Goal: Information Seeking & Learning: Learn about a topic

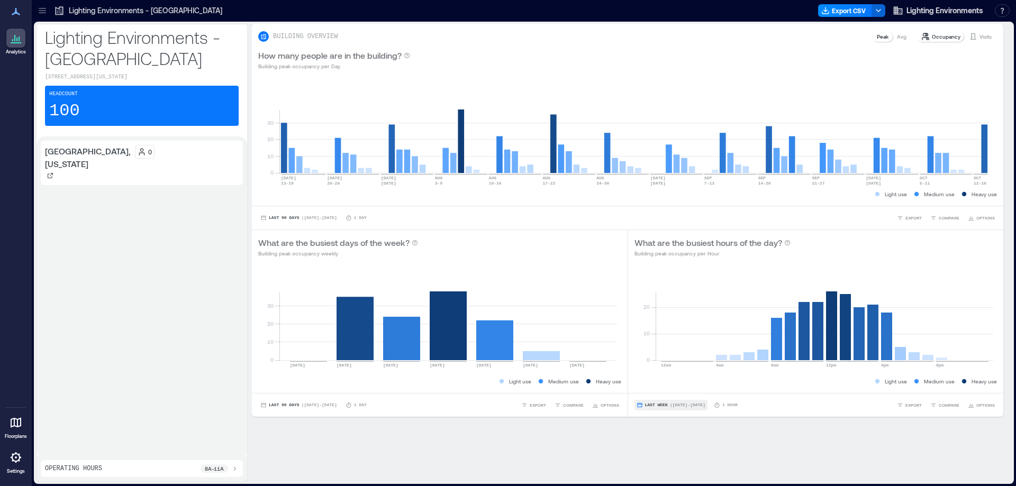
click at [653, 405] on span "Last Week" at bounding box center [656, 405] width 23 height 0
click at [675, 400] on button "Last Week | Oct 5 - Oct 11" at bounding box center [670, 405] width 73 height 11
click at [674, 405] on span "| Oct 5 - Oct 11" at bounding box center [687, 405] width 35 height 0
click at [656, 384] on span "Custom" at bounding box center [651, 385] width 23 height 7
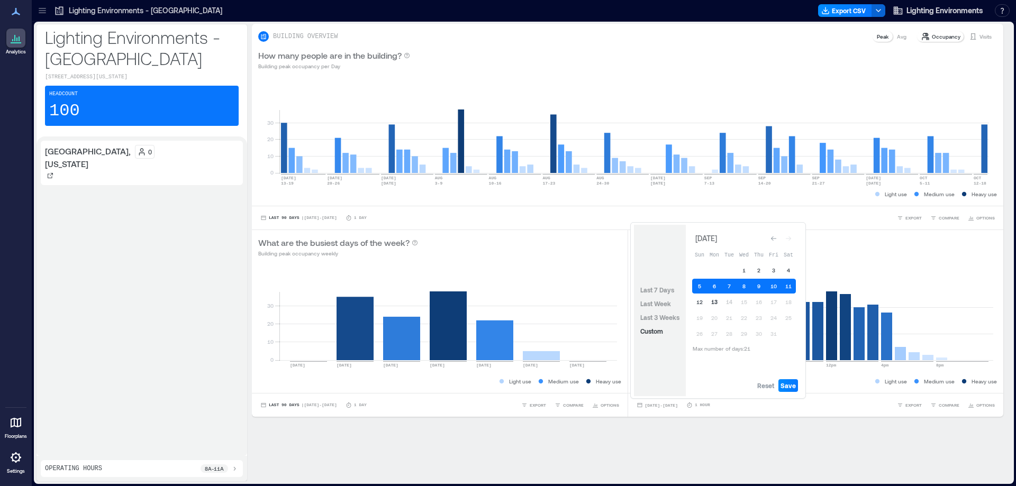
click at [714, 302] on button "13" at bounding box center [714, 302] width 15 height 15
click at [789, 386] on span "Save" at bounding box center [787, 385] width 15 height 8
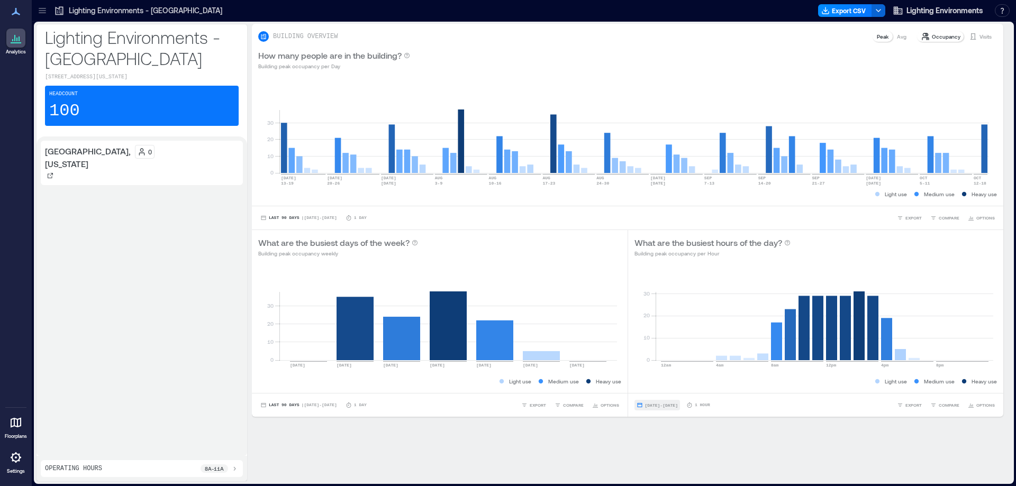
click at [678, 406] on span "Oct 13, 2025 - Oct 13, 2025" at bounding box center [661, 405] width 33 height 5
click at [723, 443] on div "BUILDING OVERVIEW Peak Avg Occupancy Visits How many people are in the building…" at bounding box center [632, 253] width 760 height 458
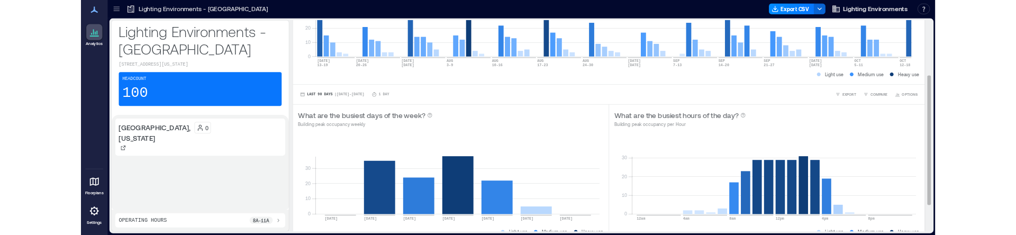
scroll to position [159, 0]
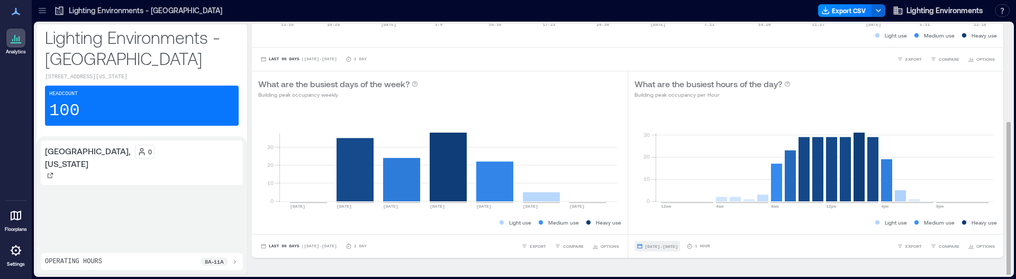
click at [678, 249] on span "Oct 13, 2025 - Oct 13, 2025" at bounding box center [661, 246] width 33 height 6
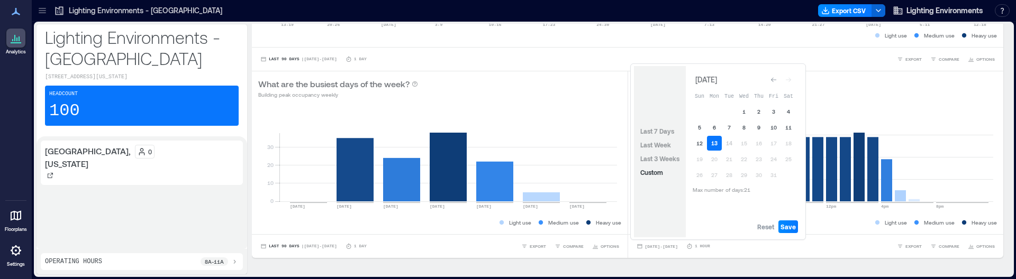
click at [713, 143] on button "13" at bounding box center [714, 143] width 15 height 15
click at [716, 144] on button "13" at bounding box center [714, 143] width 15 height 15
click at [788, 226] on span "Save" at bounding box center [787, 227] width 15 height 8
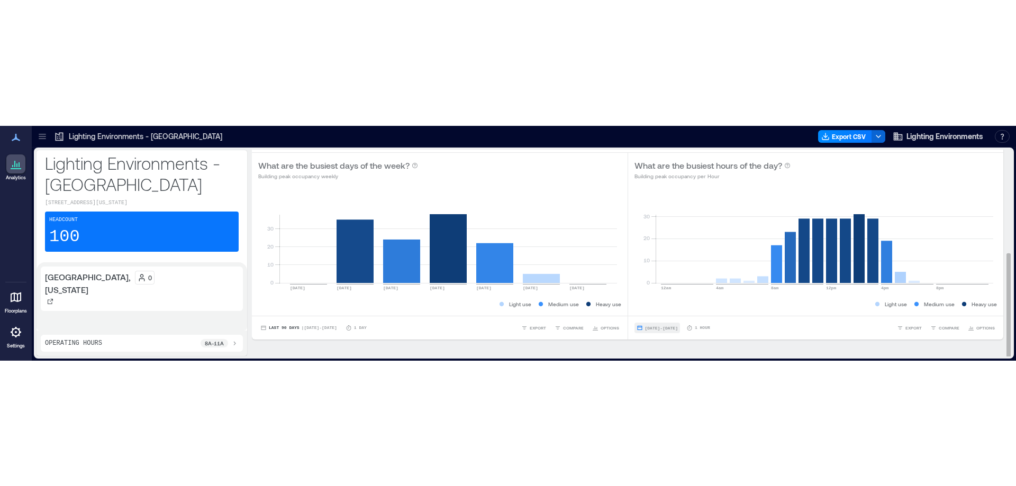
scroll to position [23, 0]
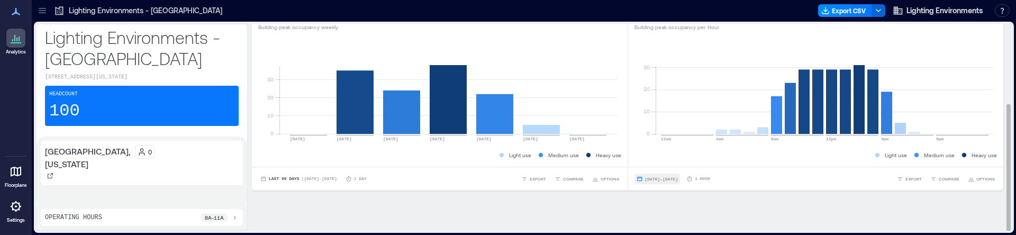
click at [678, 177] on span "Oct 13, 2025 - Oct 13, 2025" at bounding box center [661, 179] width 33 height 5
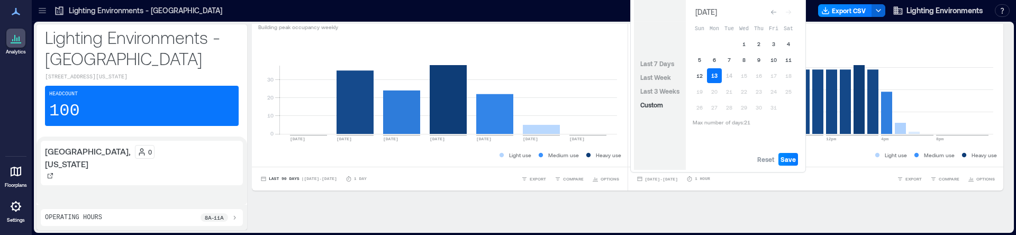
click at [717, 75] on button "13" at bounding box center [714, 75] width 15 height 15
click at [788, 161] on span "Save" at bounding box center [787, 159] width 15 height 8
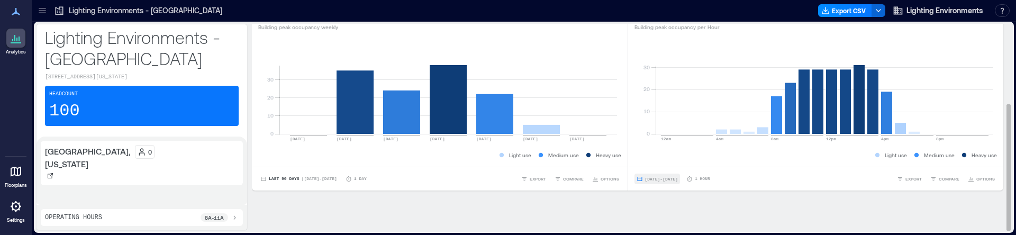
click at [678, 179] on span "Oct 13, 2025 - Oct 13, 2025" at bounding box center [661, 179] width 33 height 5
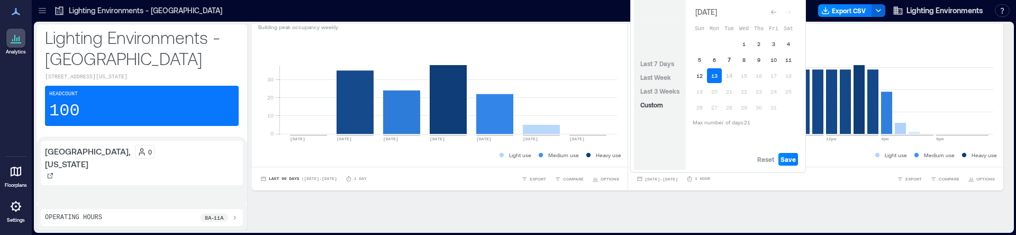
click at [732, 58] on button "7" at bounding box center [728, 59] width 15 height 15
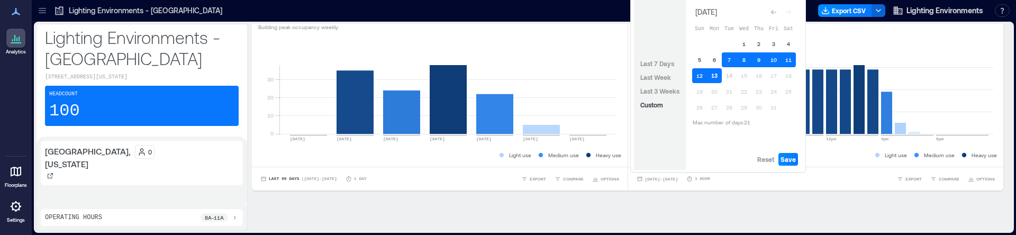
click at [715, 77] on button "13" at bounding box center [714, 75] width 15 height 15
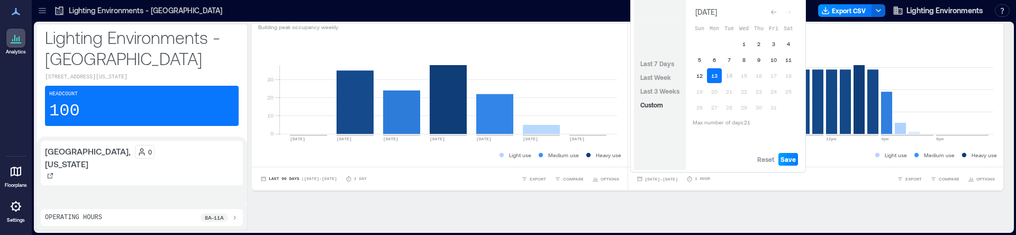
click at [788, 159] on span "Save" at bounding box center [787, 159] width 15 height 8
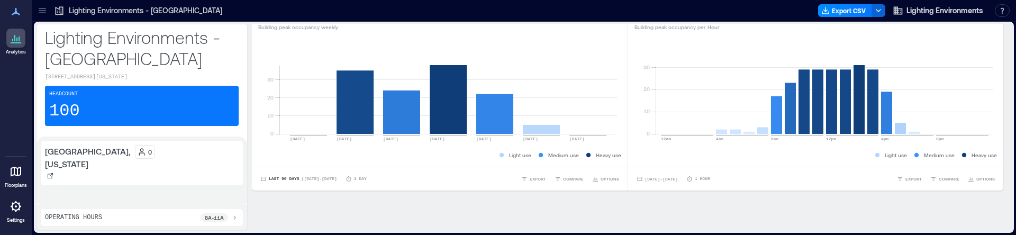
click at [16, 13] on icon at bounding box center [16, 11] width 8 height 7
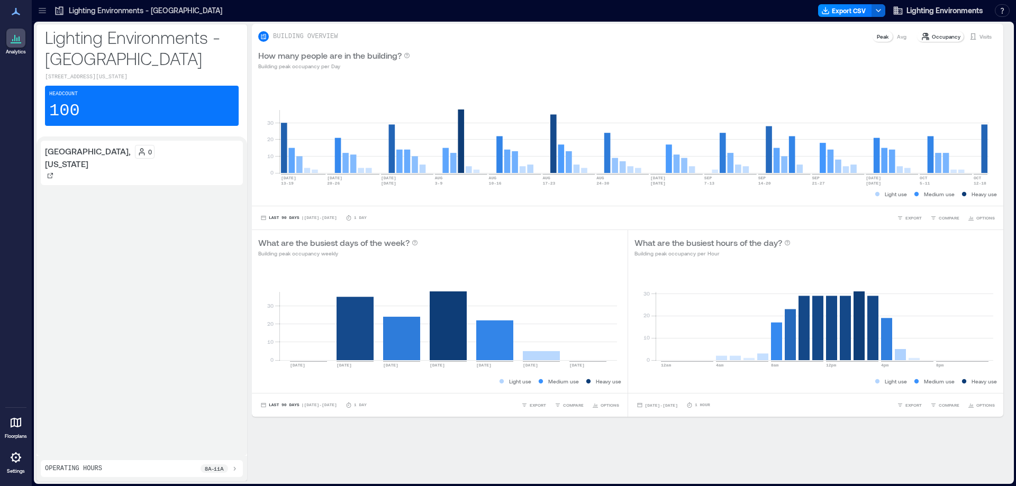
scroll to position [0, 0]
click at [19, 423] on icon at bounding box center [16, 422] width 13 height 13
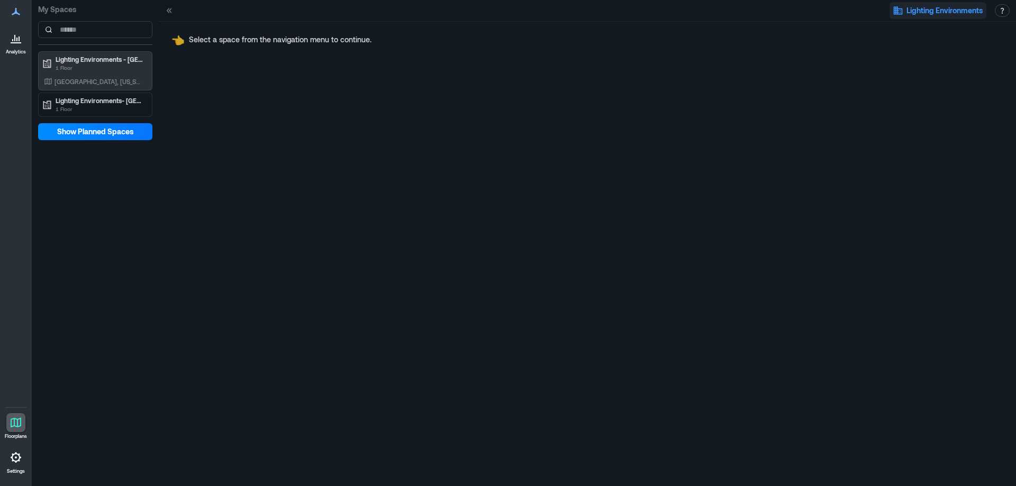
click at [901, 12] on icon "button" at bounding box center [897, 11] width 9 height 8
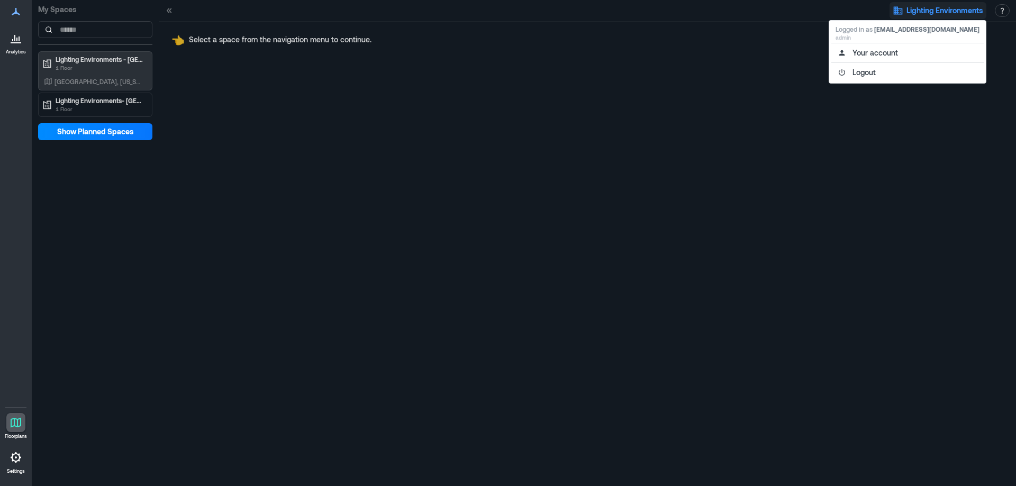
click at [891, 167] on div "👈 Select a space from the navigation menu to continue." at bounding box center [587, 254] width 857 height 464
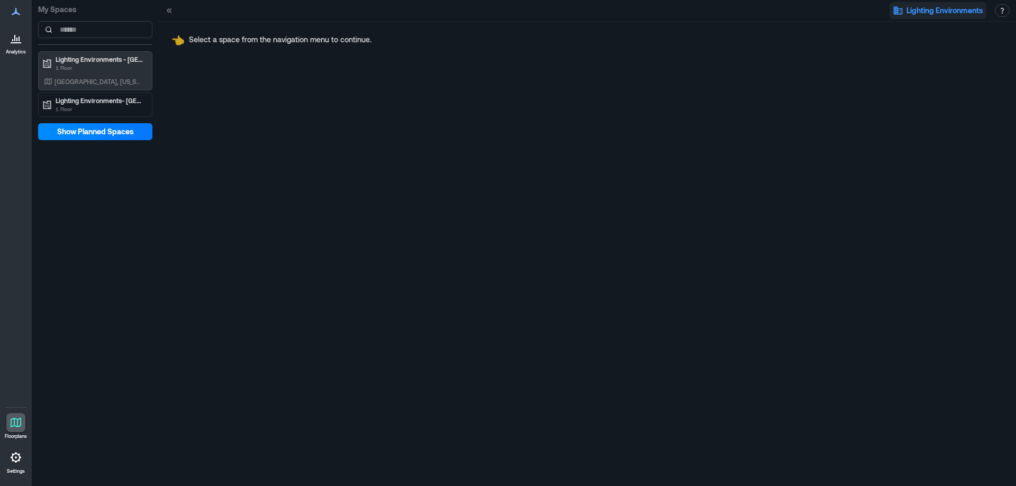
click at [926, 10] on span "Lighting Environments" at bounding box center [944, 10] width 77 height 11
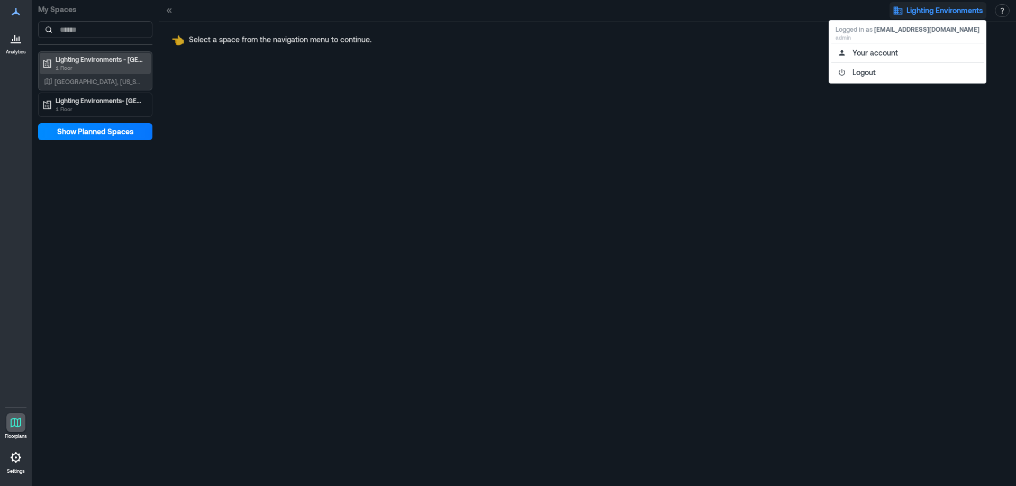
click at [83, 58] on p "Lighting Environments - [GEOGRAPHIC_DATA]" at bounding box center [100, 59] width 89 height 8
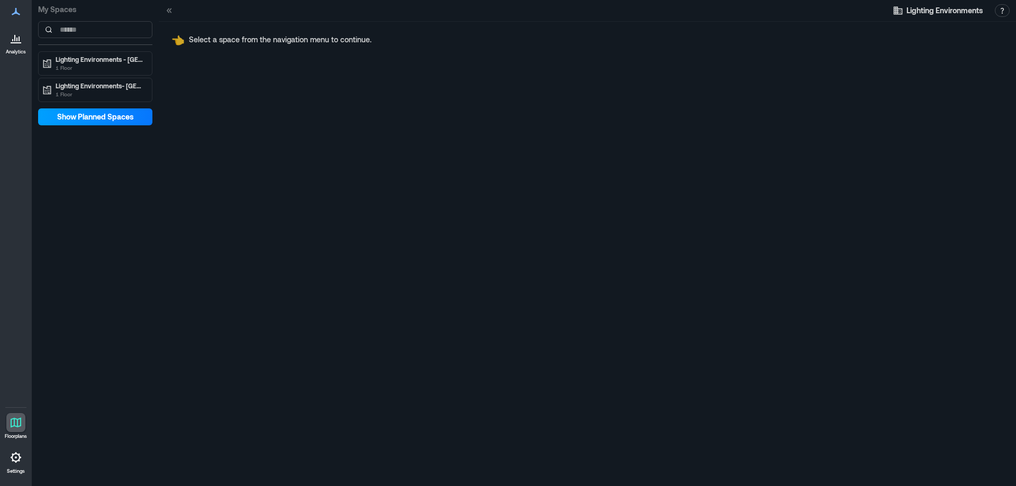
click at [70, 117] on span "Show Planned Spaces" at bounding box center [95, 117] width 77 height 11
click at [16, 41] on icon at bounding box center [16, 40] width 1 height 4
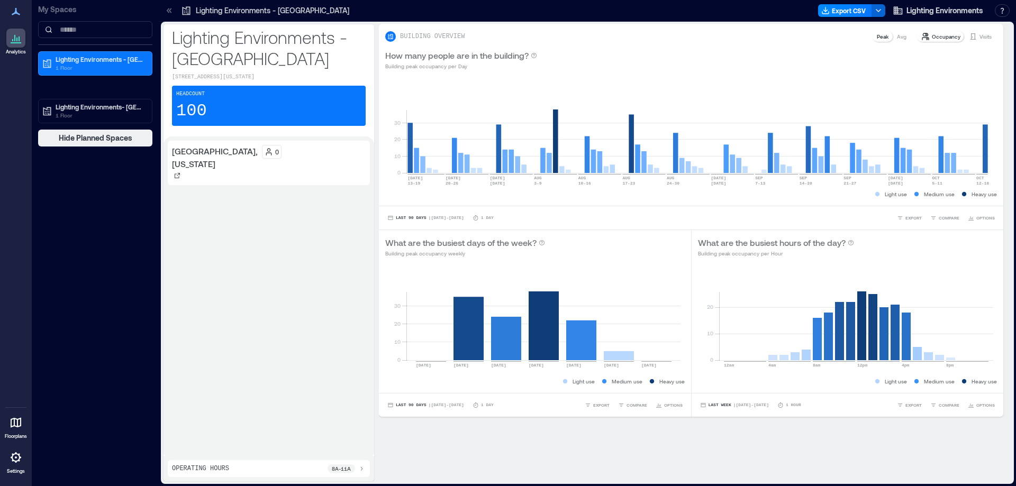
click at [934, 37] on p "Occupancy" at bounding box center [945, 36] width 29 height 8
click at [932, 36] on p "Occupancy" at bounding box center [945, 36] width 29 height 8
click at [979, 36] on p "Visits" at bounding box center [985, 36] width 12 height 8
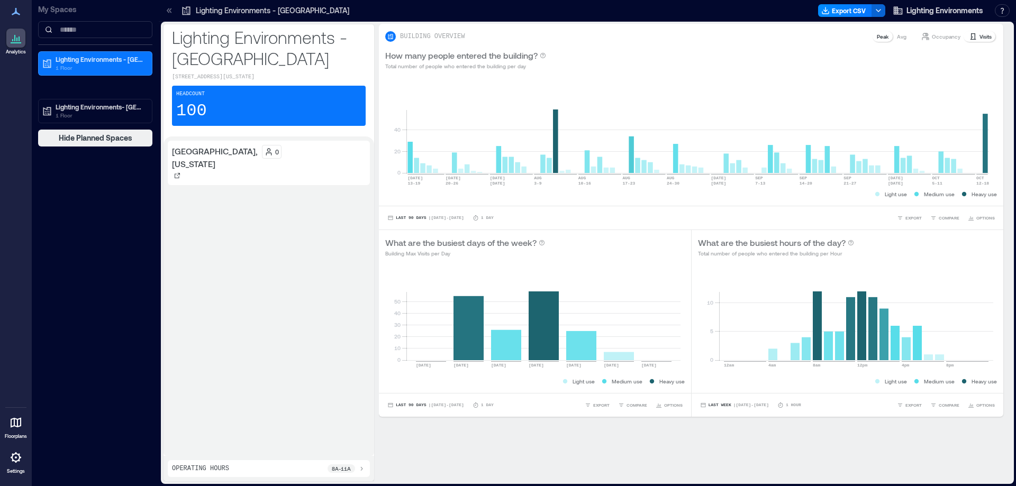
click at [933, 38] on p "Occupancy" at bounding box center [945, 36] width 29 height 8
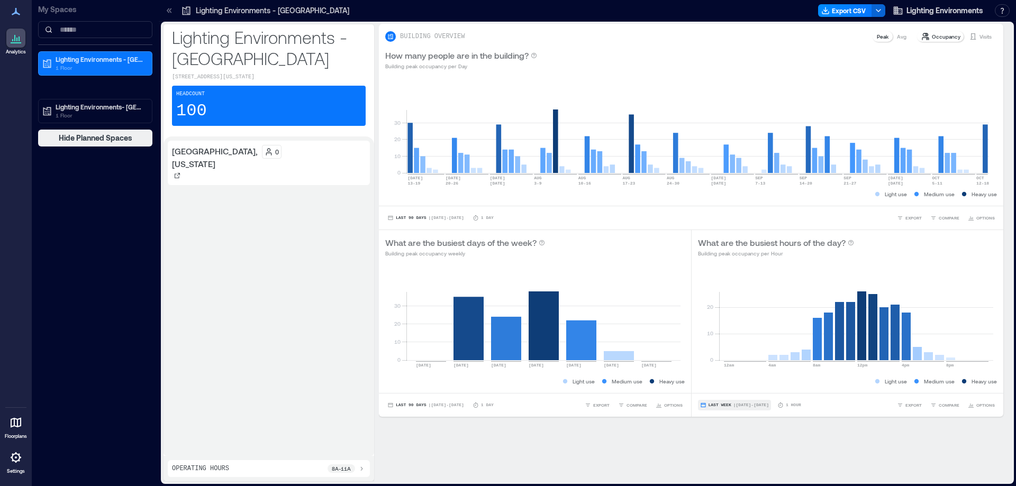
click at [744, 405] on span "| Oct 5 - Oct 11" at bounding box center [750, 405] width 35 height 0
click at [721, 384] on span "Custom" at bounding box center [714, 385] width 23 height 7
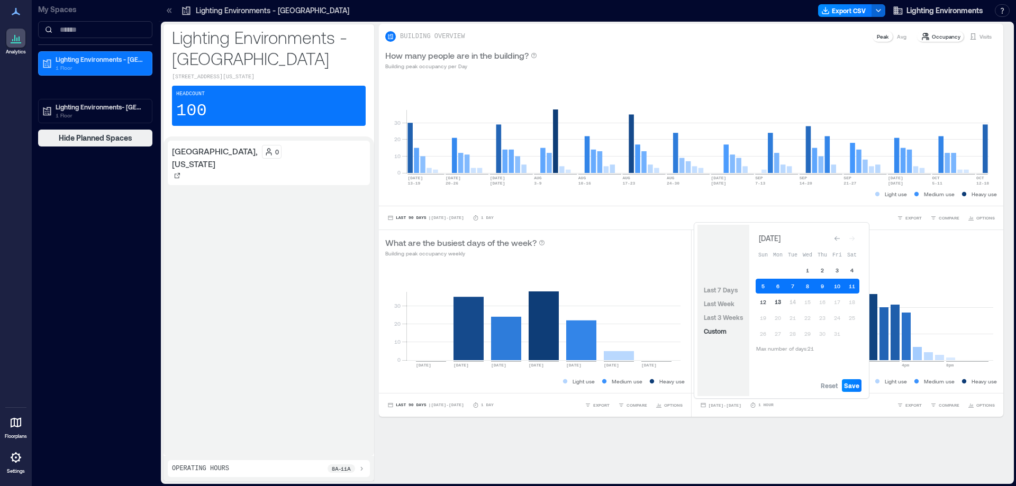
click at [778, 303] on button "13" at bounding box center [777, 302] width 15 height 15
click at [853, 383] on span "Save" at bounding box center [851, 385] width 15 height 8
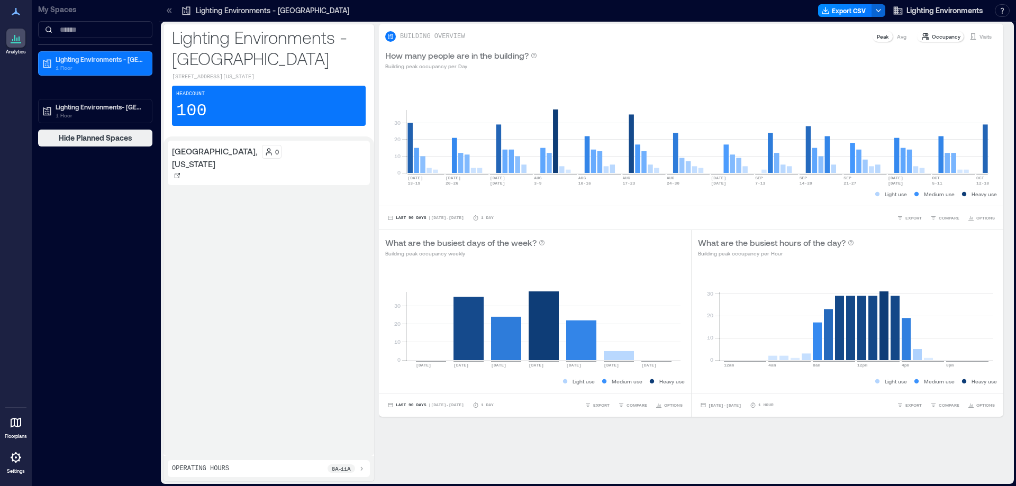
click at [215, 468] on p "Operating Hours" at bounding box center [200, 468] width 57 height 8
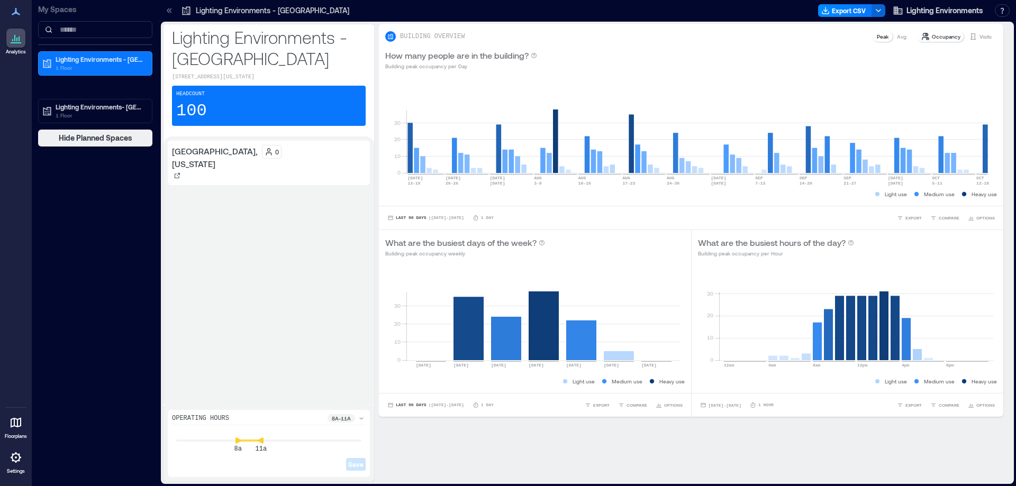
click at [360, 418] on icon at bounding box center [361, 418] width 4 height 2
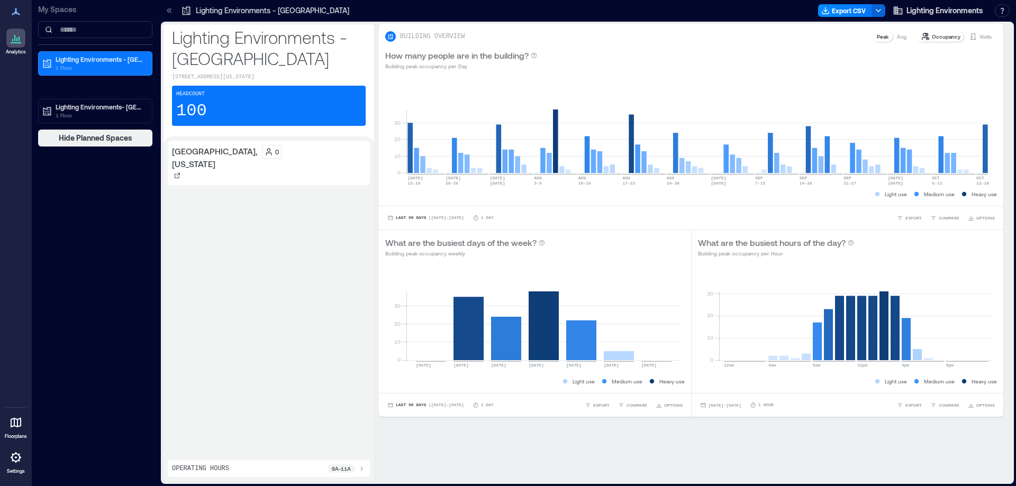
click at [334, 469] on p "8a - 11a" at bounding box center [341, 468] width 19 height 8
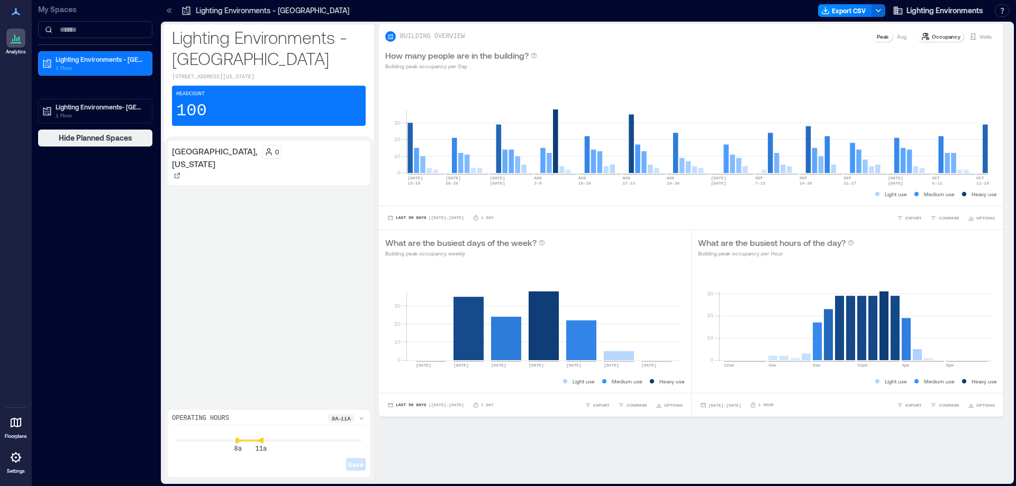
click at [248, 439] on div "8a 11a Save" at bounding box center [269, 449] width 194 height 45
click at [201, 165] on p "[GEOGRAPHIC_DATA], [US_STATE]" at bounding box center [215, 157] width 86 height 25
click at [197, 149] on p "[GEOGRAPHIC_DATA], [US_STATE]" at bounding box center [215, 157] width 86 height 25
click at [463, 253] on p "Building peak occupancy weekly" at bounding box center [465, 253] width 160 height 8
click at [428, 405] on span "| Jul 14 - Oct 13" at bounding box center [445, 405] width 35 height 0
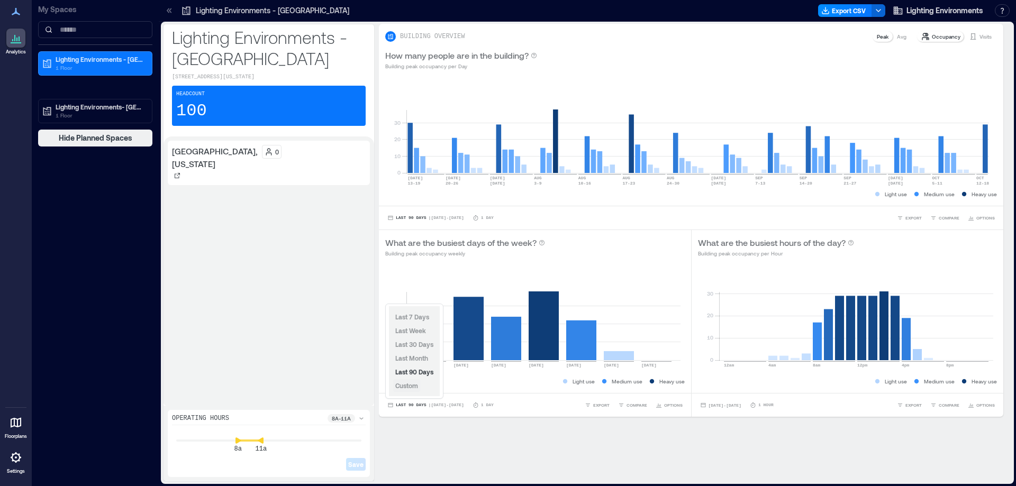
click at [415, 386] on span "Custom" at bounding box center [406, 385] width 23 height 7
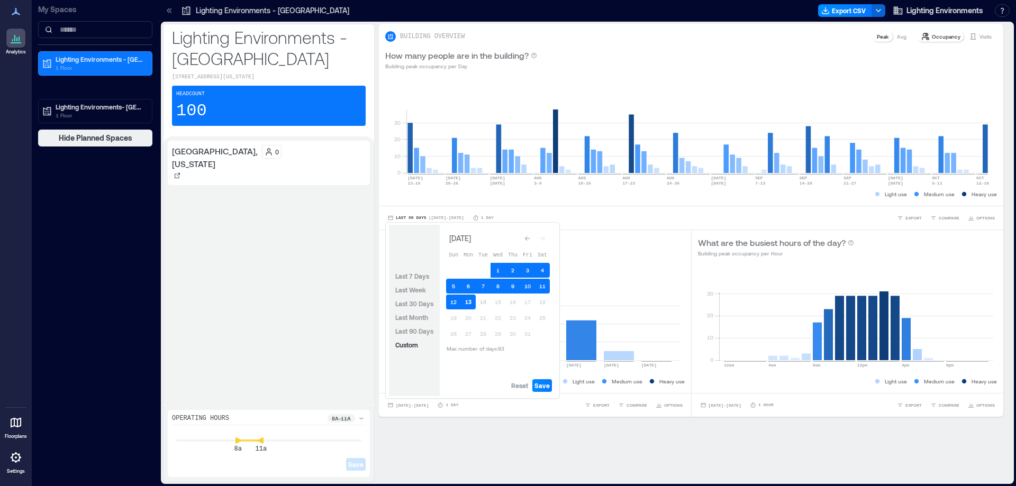
click at [469, 304] on button "13" at bounding box center [468, 302] width 15 height 15
click at [543, 385] on span "Save" at bounding box center [541, 385] width 15 height 8
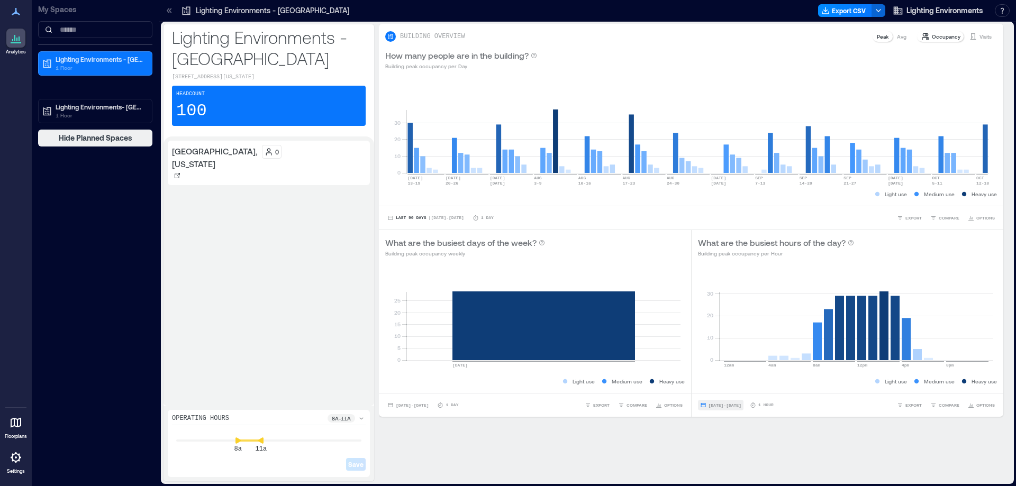
click at [722, 404] on span "Oct 13, 2025 - Oct 13, 2025" at bounding box center [724, 405] width 33 height 5
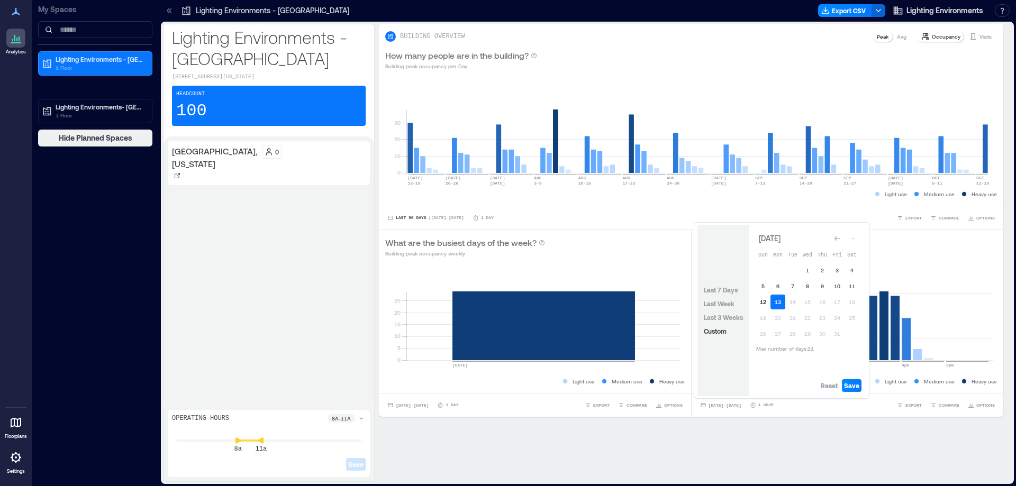
click at [763, 303] on button "12" at bounding box center [762, 302] width 15 height 15
click at [781, 303] on button "13" at bounding box center [777, 302] width 15 height 15
click at [767, 304] on button "12" at bounding box center [762, 302] width 15 height 15
click at [851, 384] on span "Save" at bounding box center [851, 385] width 15 height 8
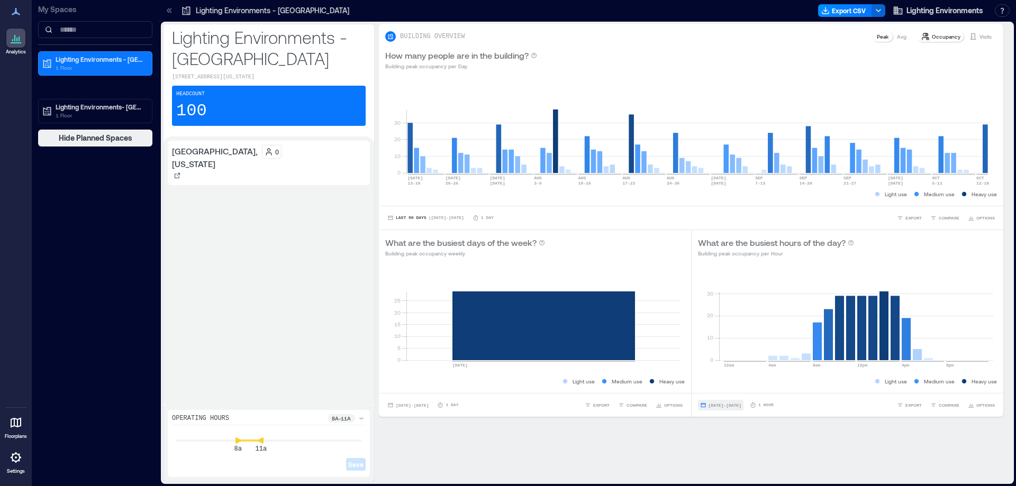
click at [720, 407] on span "Oct 12, 2025 - Oct 13, 2025" at bounding box center [724, 405] width 33 height 5
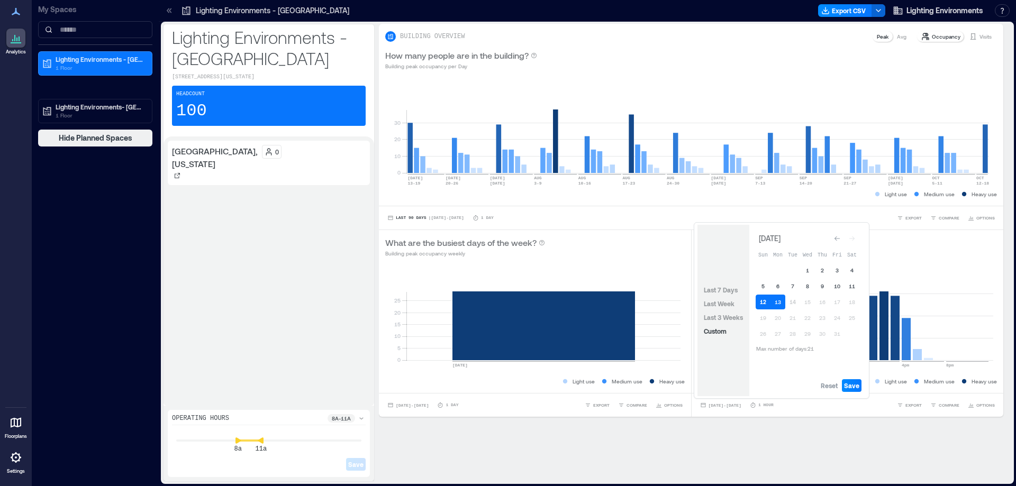
click at [763, 303] on button "12" at bounding box center [762, 302] width 15 height 15
click at [780, 301] on button "13" at bounding box center [777, 302] width 15 height 15
click at [851, 387] on span "Save" at bounding box center [851, 385] width 15 height 8
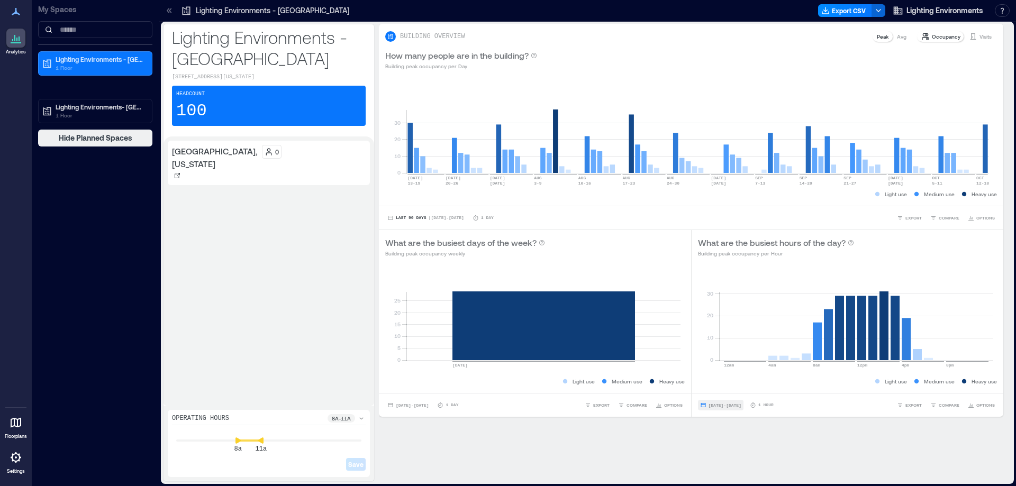
click at [720, 405] on span "Oct 12, 2025 - Oct 13, 2025" at bounding box center [724, 405] width 33 height 5
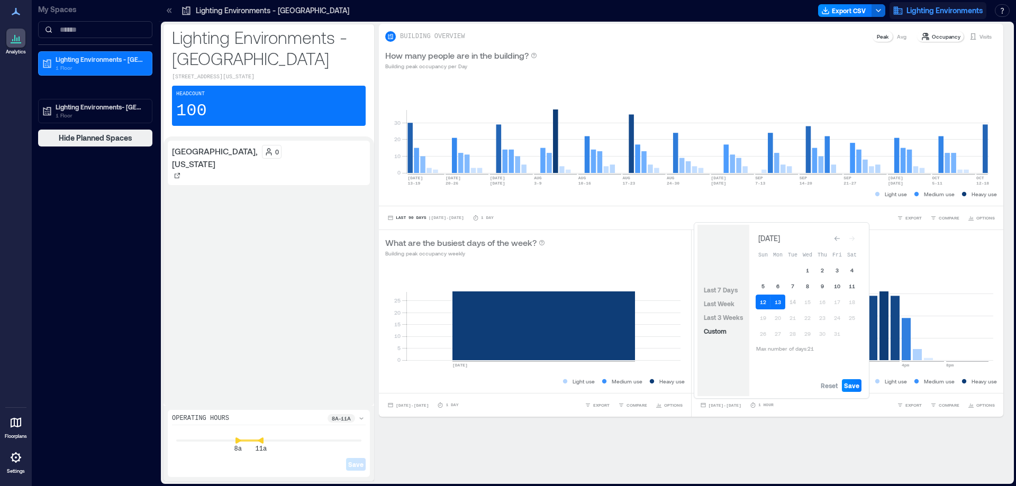
click at [938, 8] on span "Lighting Environments" at bounding box center [944, 10] width 77 height 11
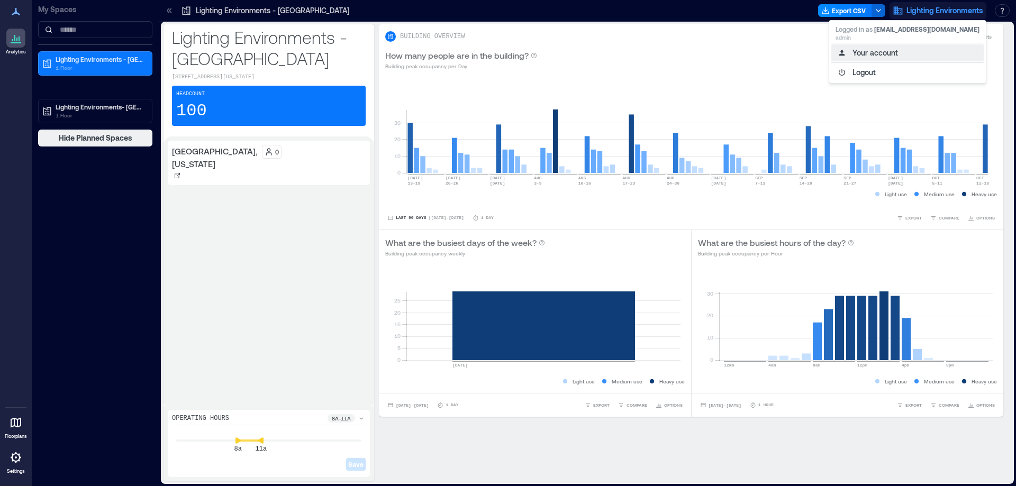
click at [893, 50] on button "Your account" at bounding box center [907, 52] width 152 height 17
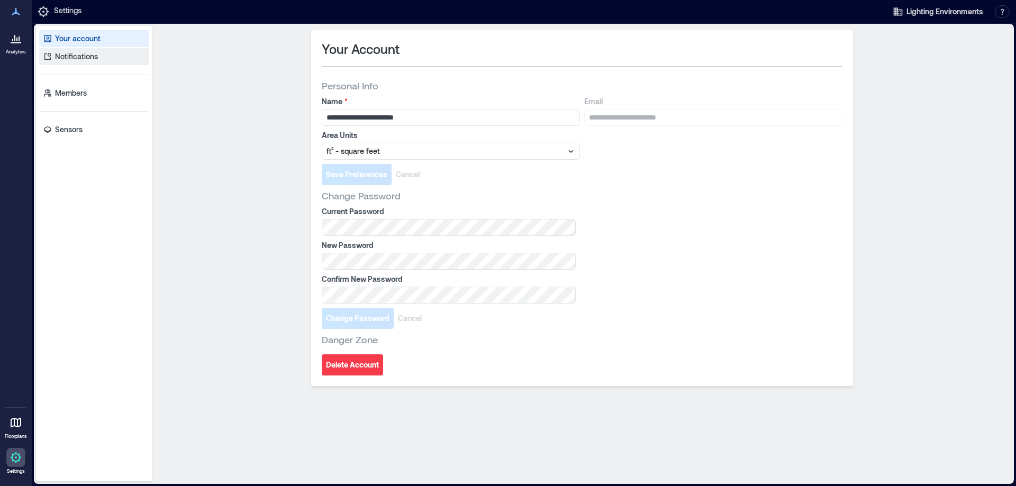
click at [74, 57] on p "Notifications" at bounding box center [76, 56] width 43 height 11
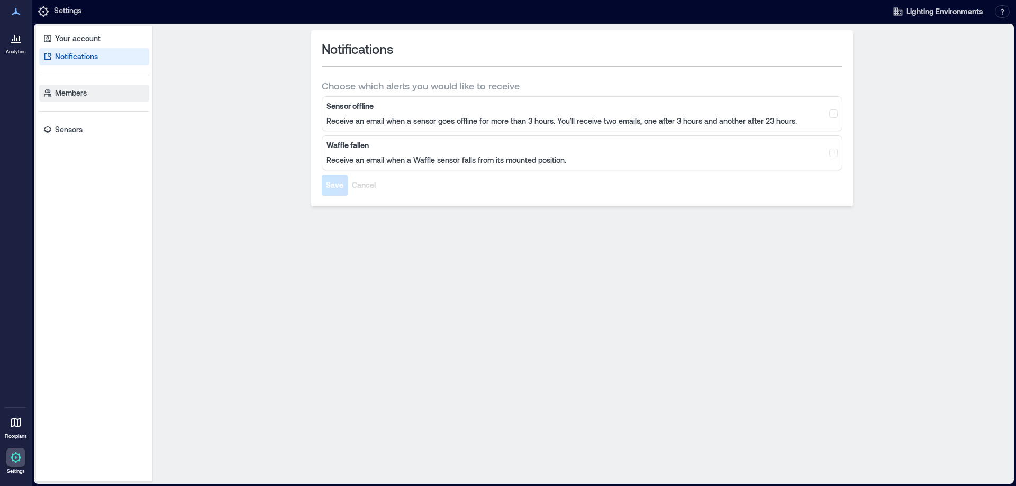
click at [70, 96] on p "Members" at bounding box center [71, 93] width 32 height 11
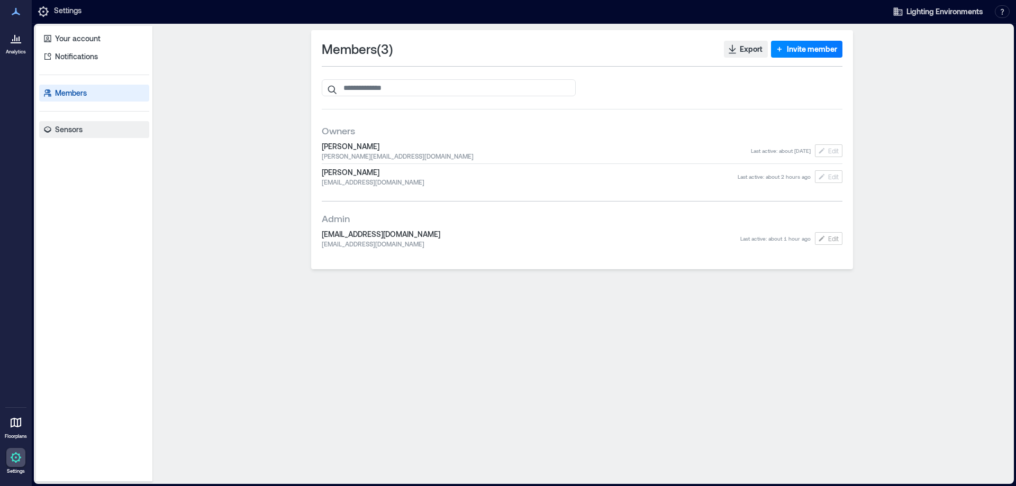
click at [60, 132] on p "Sensors" at bounding box center [69, 129] width 28 height 11
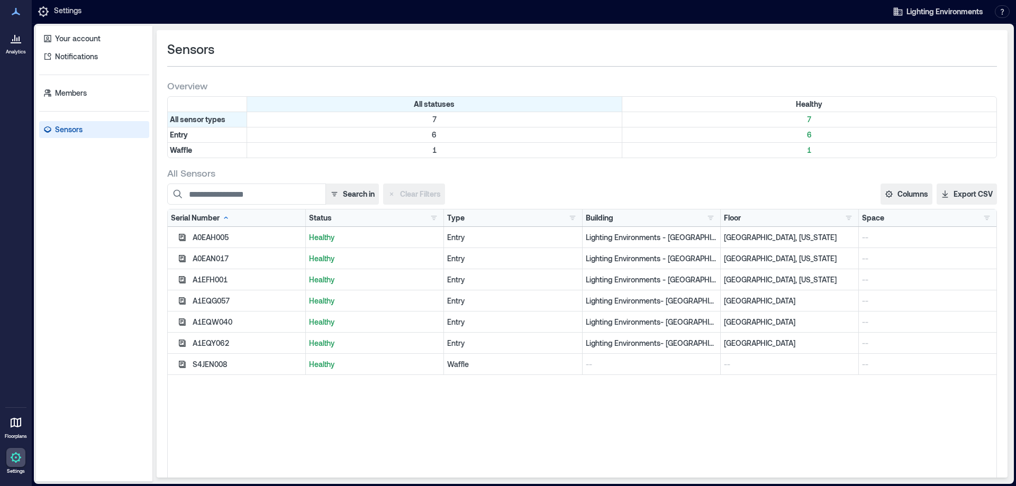
click at [209, 234] on div "A0EAH005" at bounding box center [247, 237] width 109 height 11
click at [651, 245] on div "Lighting Environments - [GEOGRAPHIC_DATA]" at bounding box center [651, 237] width 138 height 21
click at [748, 234] on p "[GEOGRAPHIC_DATA], [US_STATE]" at bounding box center [789, 237] width 131 height 11
drag, startPoint x: 849, startPoint y: 236, endPoint x: 869, endPoint y: 239, distance: 19.7
click at [854, 237] on div "A0EAH005 Healthy Entry Lighting Environments - Baltimore Baltimore, Maryland --" at bounding box center [582, 237] width 828 height 21
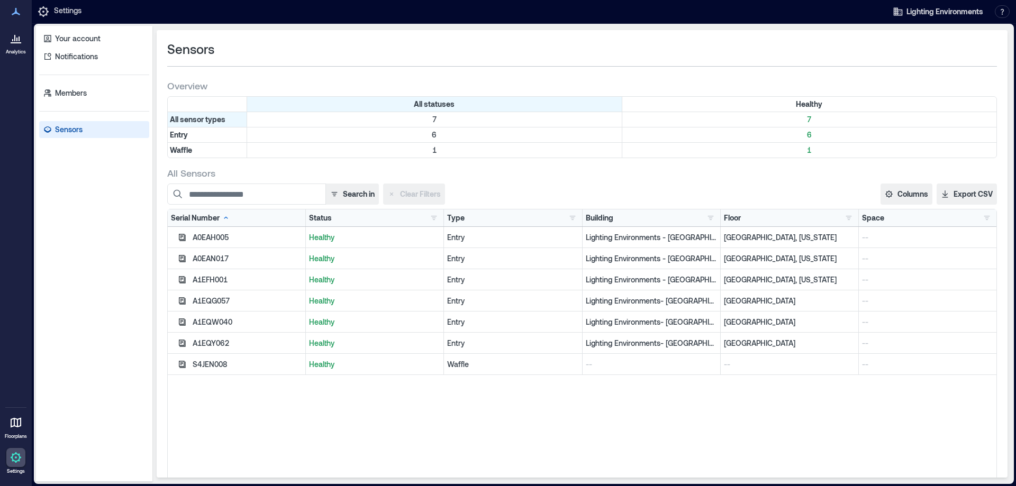
click at [869, 239] on p "--" at bounding box center [927, 237] width 131 height 11
click at [18, 38] on icon at bounding box center [16, 38] width 13 height 13
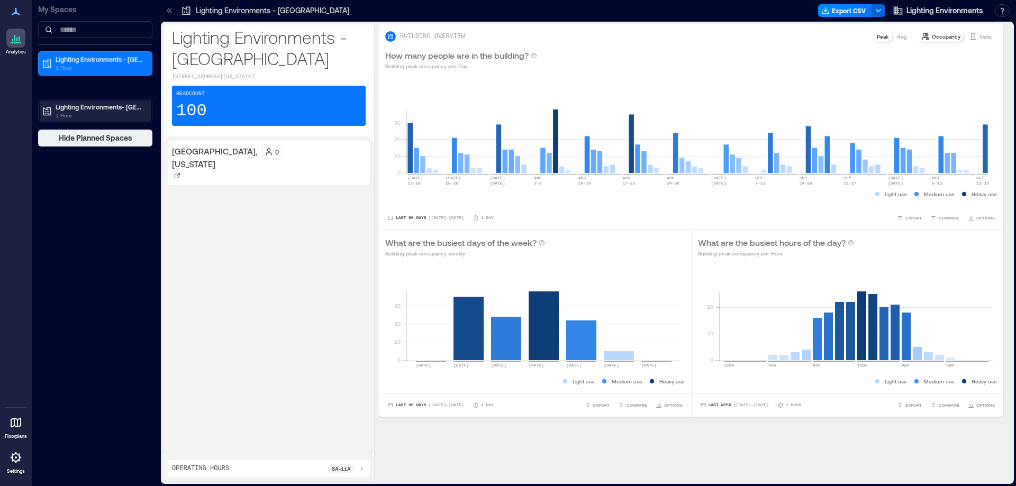
click at [74, 108] on p "Lighting Environments- [GEOGRAPHIC_DATA]" at bounding box center [100, 107] width 89 height 8
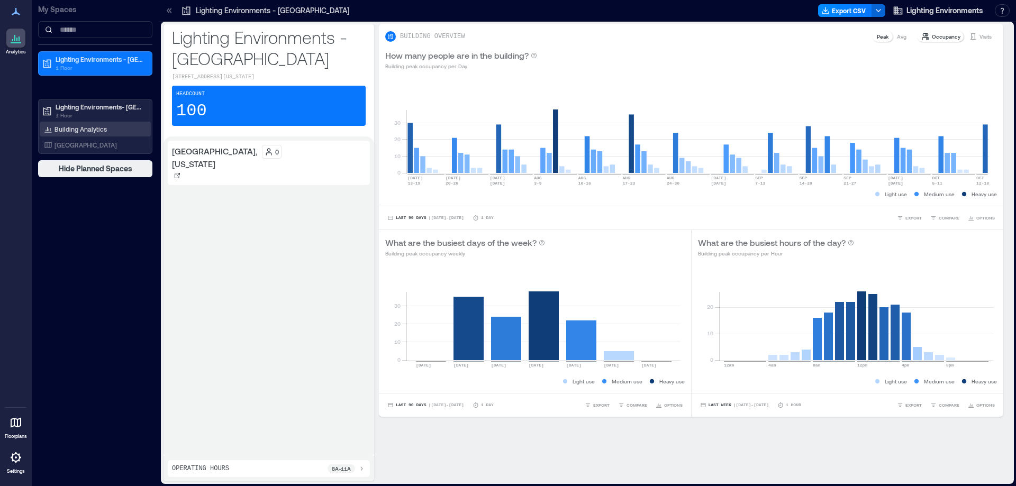
click at [77, 130] on p "Building Analytics" at bounding box center [80, 129] width 52 height 8
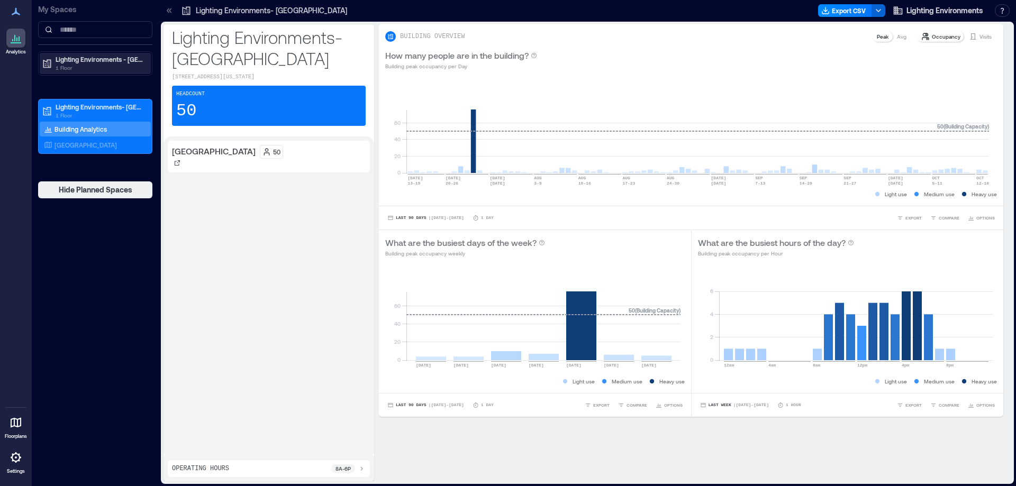
click at [80, 63] on p "1 Floor" at bounding box center [100, 67] width 89 height 8
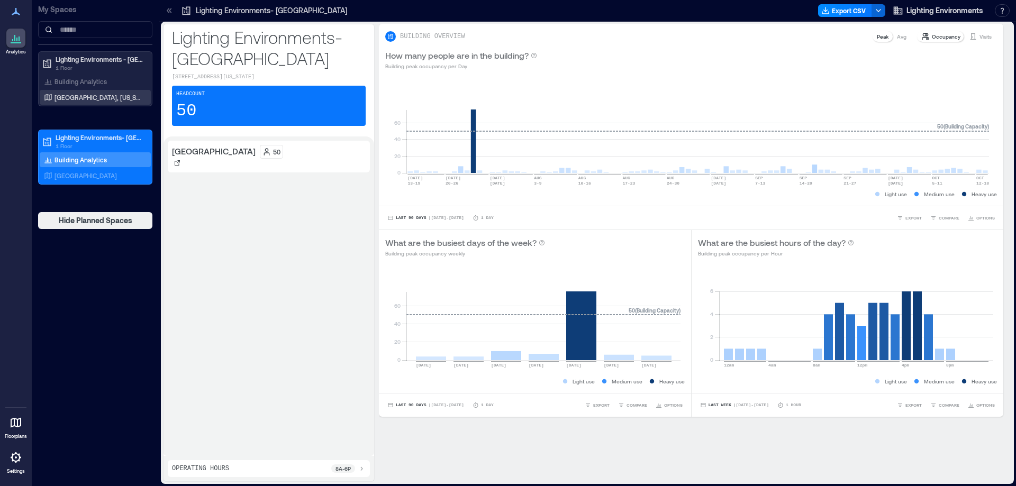
click at [81, 99] on p "[GEOGRAPHIC_DATA], [US_STATE]" at bounding box center [98, 97] width 88 height 8
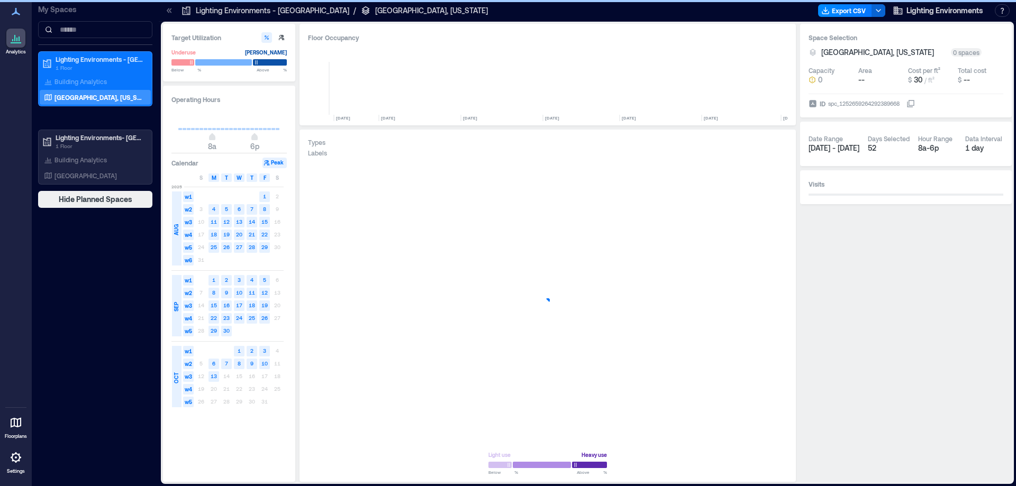
scroll to position [0, 1400]
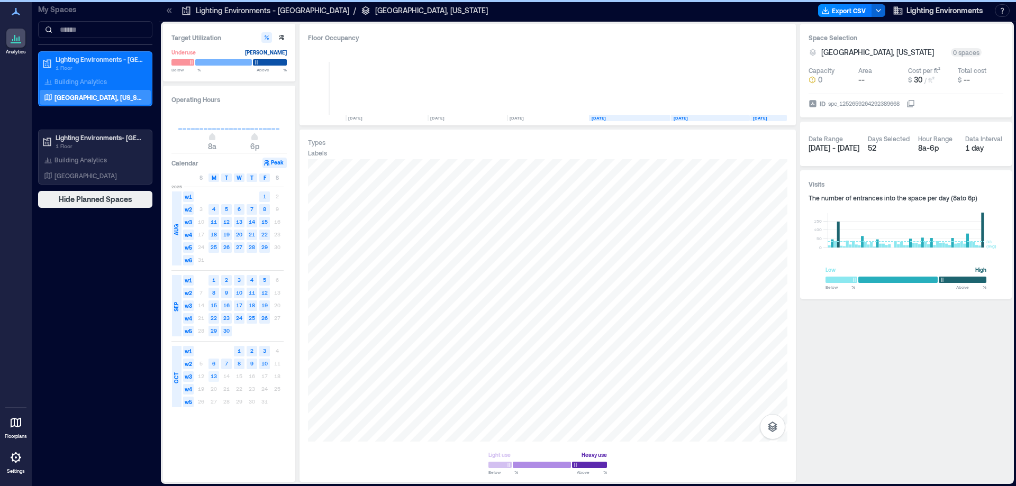
click at [214, 377] on text "13" at bounding box center [214, 376] width 6 height 6
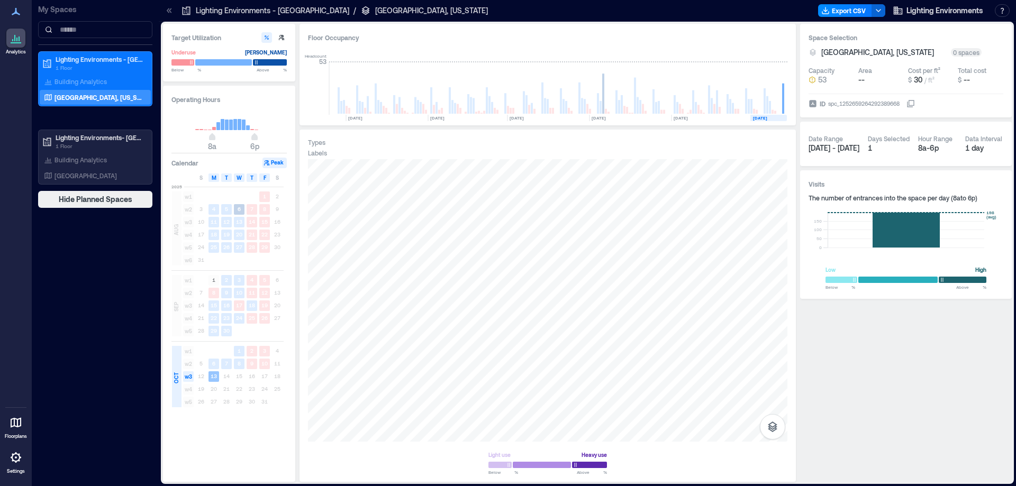
click at [214, 377] on text "13" at bounding box center [214, 376] width 6 height 6
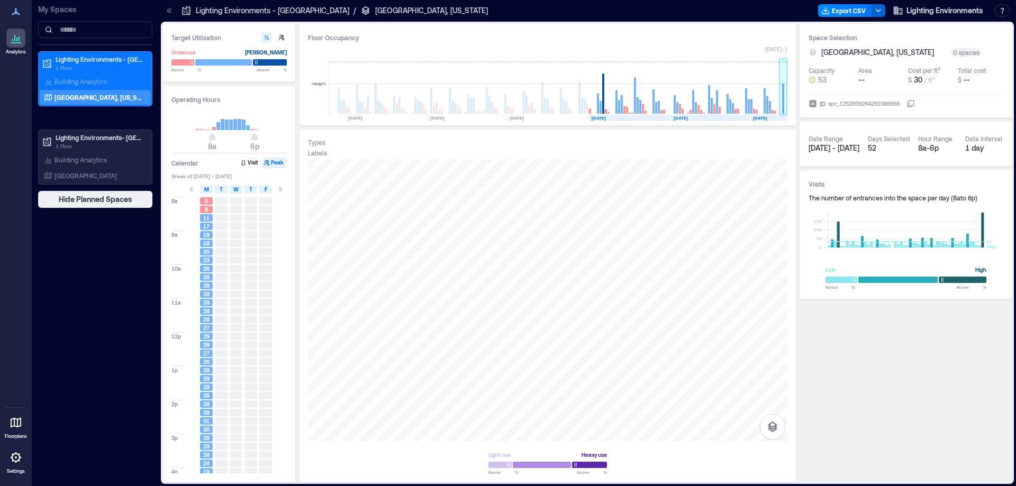
click at [784, 104] on rect at bounding box center [783, 88] width 8 height 53
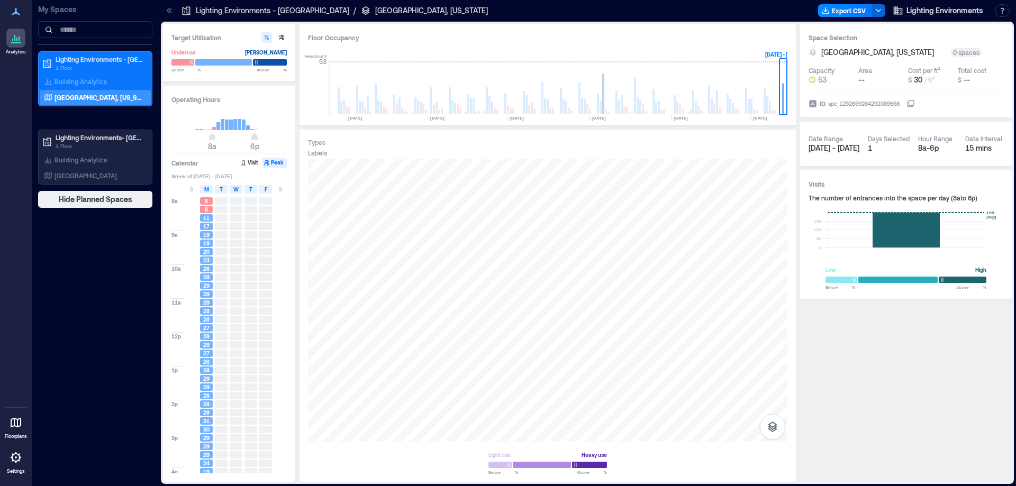
click at [914, 104] on icon at bounding box center [910, 103] width 8 height 8
click at [912, 105] on icon at bounding box center [910, 103] width 8 height 8
click at [888, 107] on div "spc_1252659264292389668" at bounding box center [864, 103] width 74 height 11
click at [906, 107] on button "ID spc_1252659264292389668" at bounding box center [910, 103] width 8 height 8
click at [881, 102] on div "spc_1252659264292389668" at bounding box center [864, 103] width 74 height 11
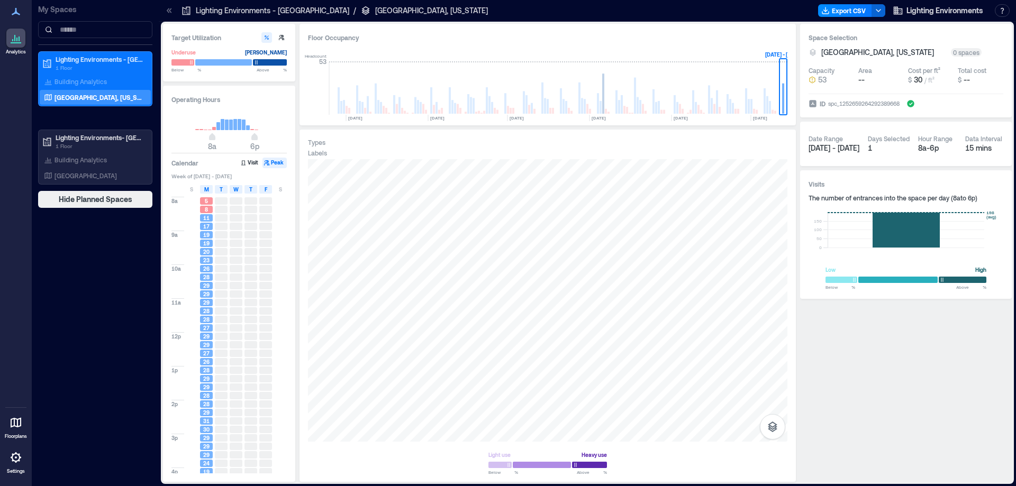
click at [906, 102] on button "ID spc_1252659264292389668" at bounding box center [910, 103] width 8 height 8
click at [935, 106] on div "ID spc_1252659264292389668" at bounding box center [905, 101] width 195 height 15
click at [912, 234] on rect at bounding box center [905, 230] width 157 height 35
click at [913, 234] on rect at bounding box center [905, 230] width 157 height 35
click at [967, 278] on div at bounding box center [905, 279] width 161 height 9
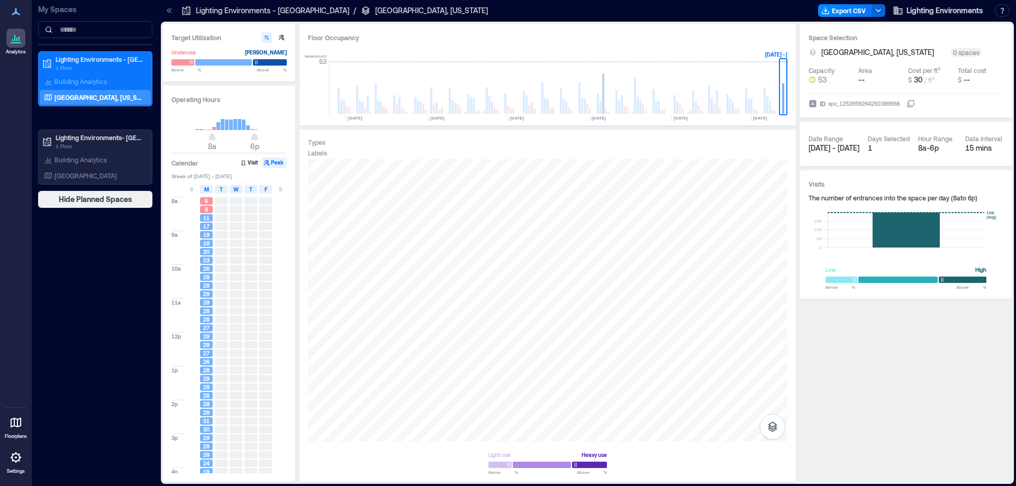
click at [967, 278] on div at bounding box center [905, 279] width 161 height 9
click at [918, 276] on div at bounding box center [905, 279] width 161 height 9
click at [273, 10] on p "Lighting Environments - [GEOGRAPHIC_DATA]" at bounding box center [272, 10] width 153 height 11
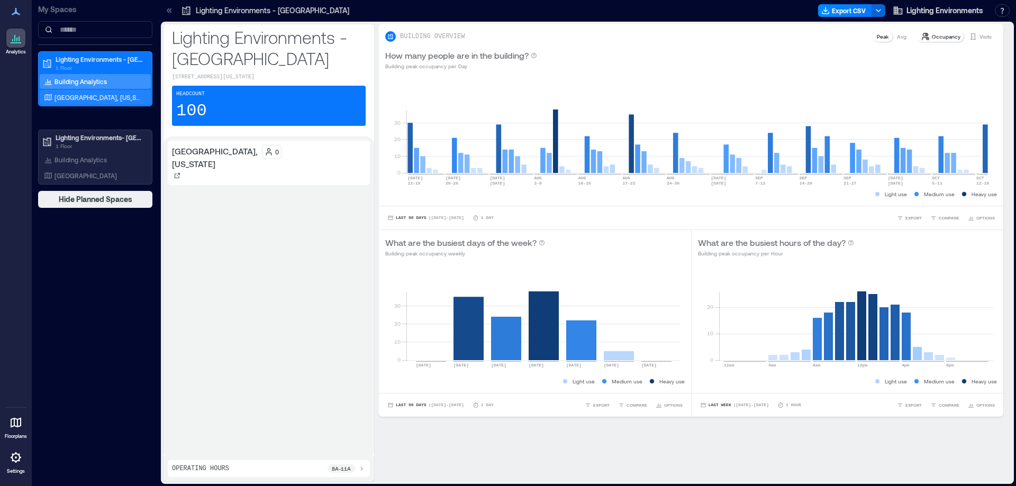
click at [72, 94] on p "[GEOGRAPHIC_DATA], [US_STATE]" at bounding box center [98, 97] width 88 height 8
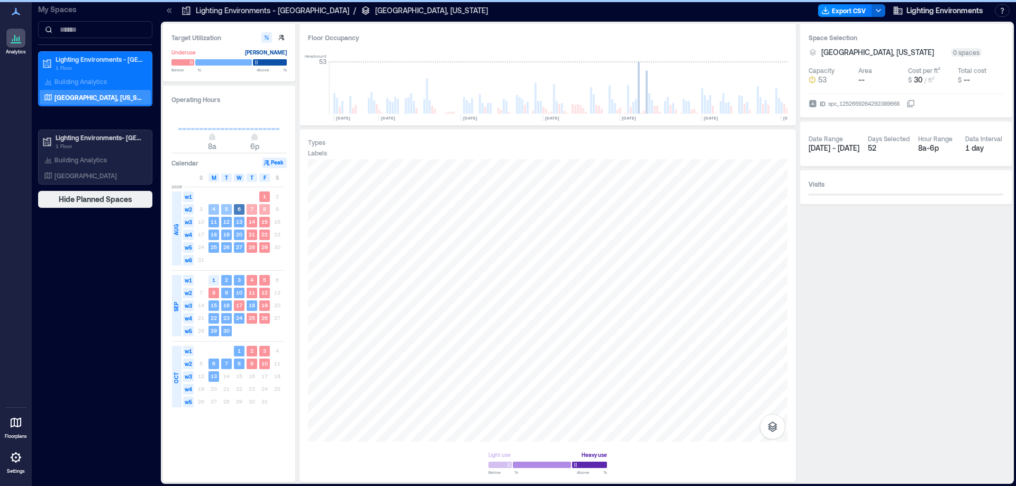
scroll to position [0, 1400]
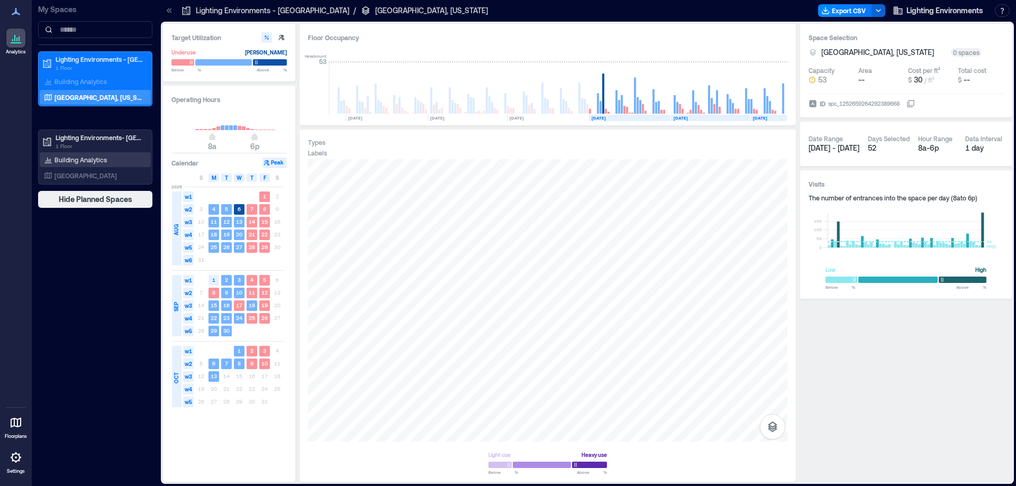
click at [74, 161] on p "Building Analytics" at bounding box center [80, 160] width 52 height 8
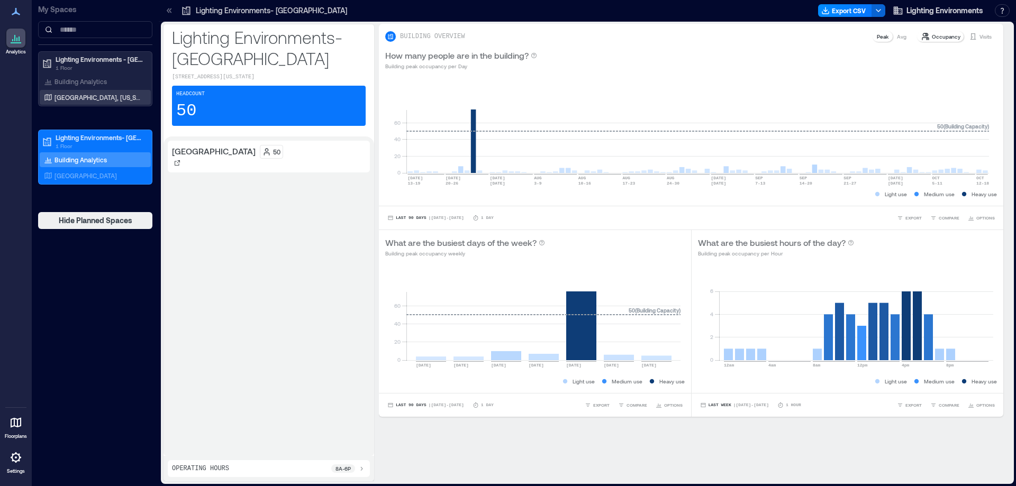
click at [85, 96] on p "[GEOGRAPHIC_DATA], [US_STATE]" at bounding box center [98, 97] width 88 height 8
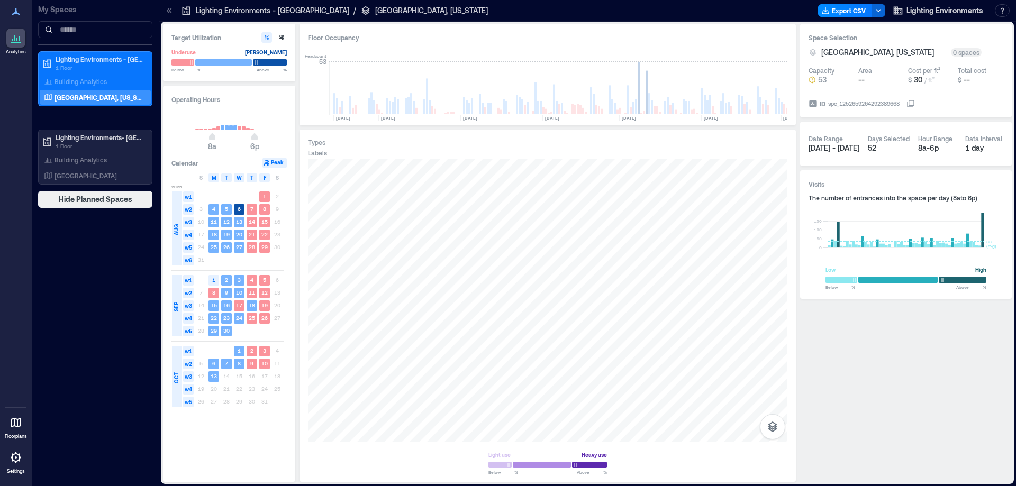
scroll to position [0, 1400]
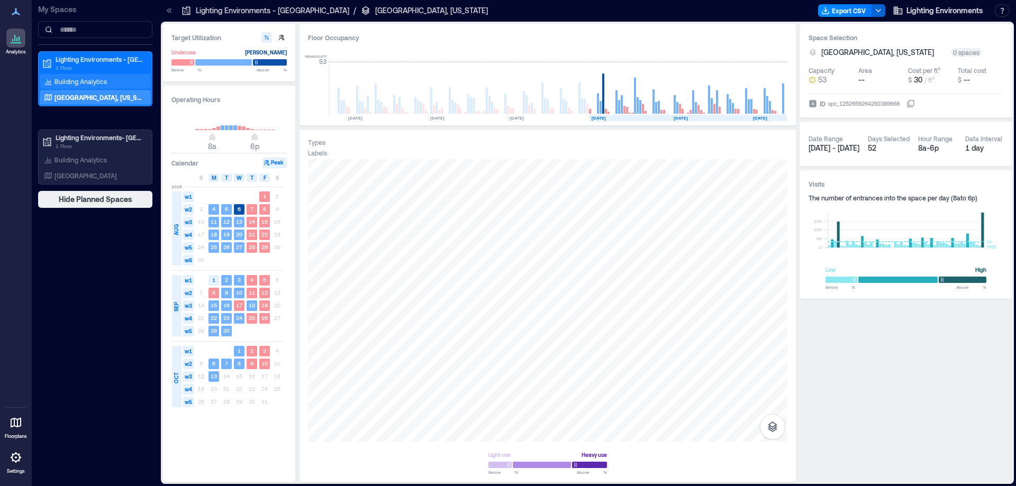
click at [87, 80] on p "Building Analytics" at bounding box center [80, 81] width 52 height 8
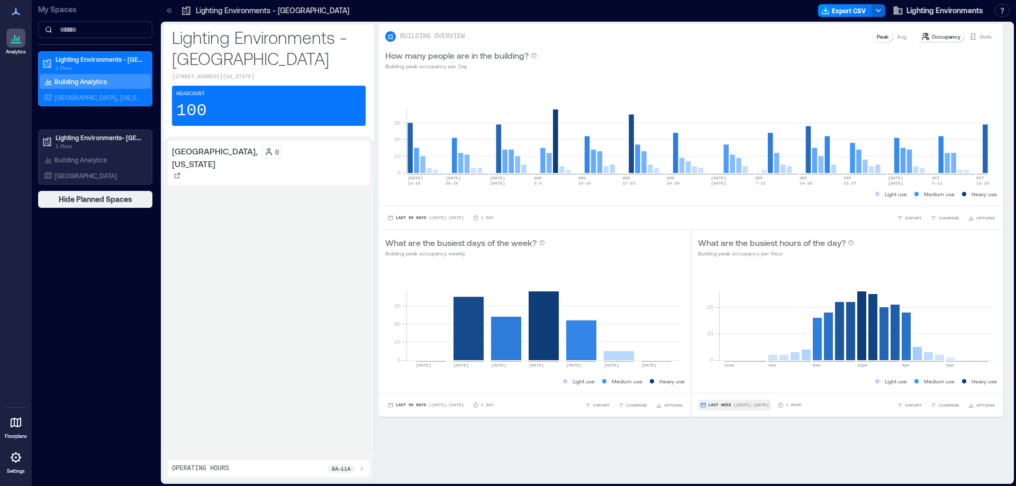
click at [722, 405] on span "Last Week" at bounding box center [719, 405] width 23 height 0
click at [726, 383] on span "Custom" at bounding box center [714, 385] width 23 height 7
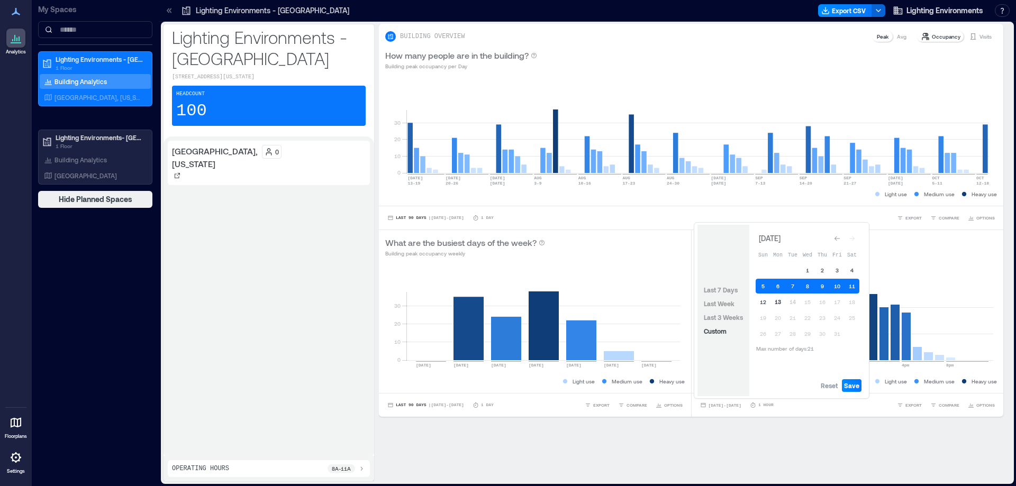
click at [780, 303] on button "13" at bounding box center [777, 302] width 15 height 15
click at [854, 382] on span "Save" at bounding box center [851, 385] width 15 height 8
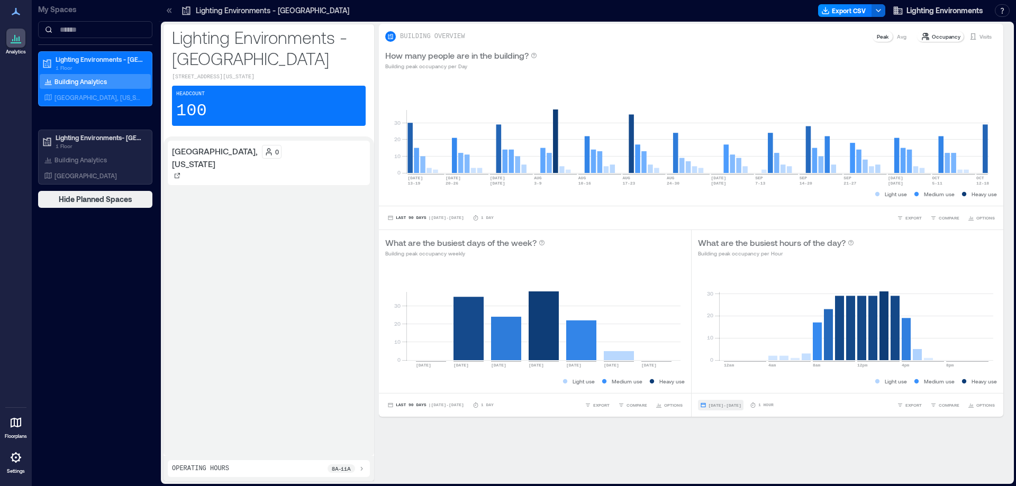
click at [736, 408] on button "Oct 13, 2025 - Oct 13, 2025" at bounding box center [720, 405] width 45 height 11
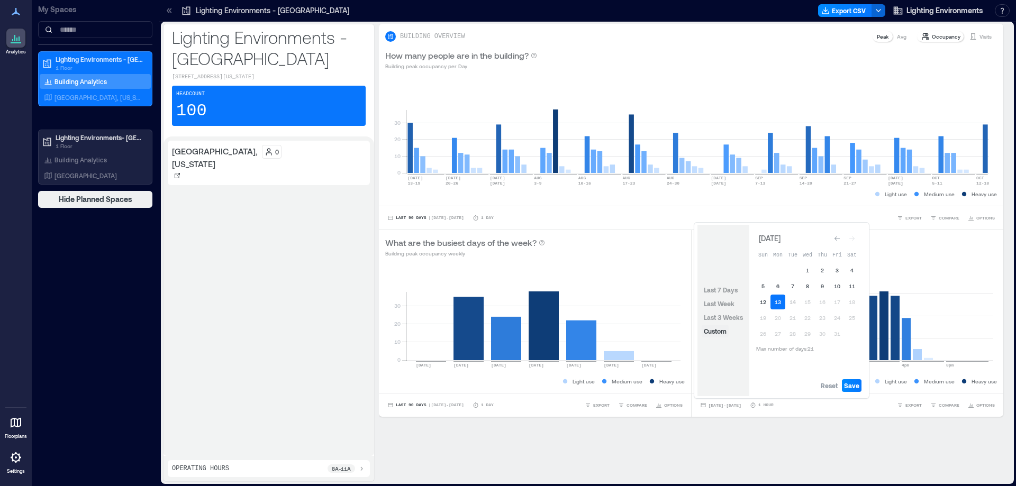
click at [712, 330] on span "Custom" at bounding box center [714, 330] width 23 height 7
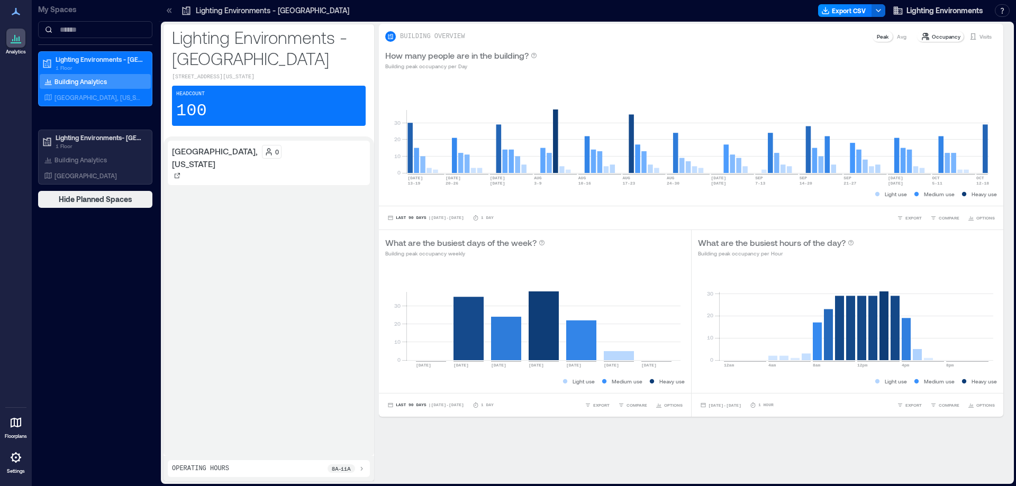
click at [776, 457] on div "BUILDING OVERVIEW Peak Avg Occupancy Visits How many people are in the building…" at bounding box center [695, 253] width 633 height 458
click at [82, 83] on p "Building Analytics" at bounding box center [80, 81] width 52 height 8
click at [88, 98] on p "[GEOGRAPHIC_DATA], [US_STATE]" at bounding box center [98, 97] width 88 height 8
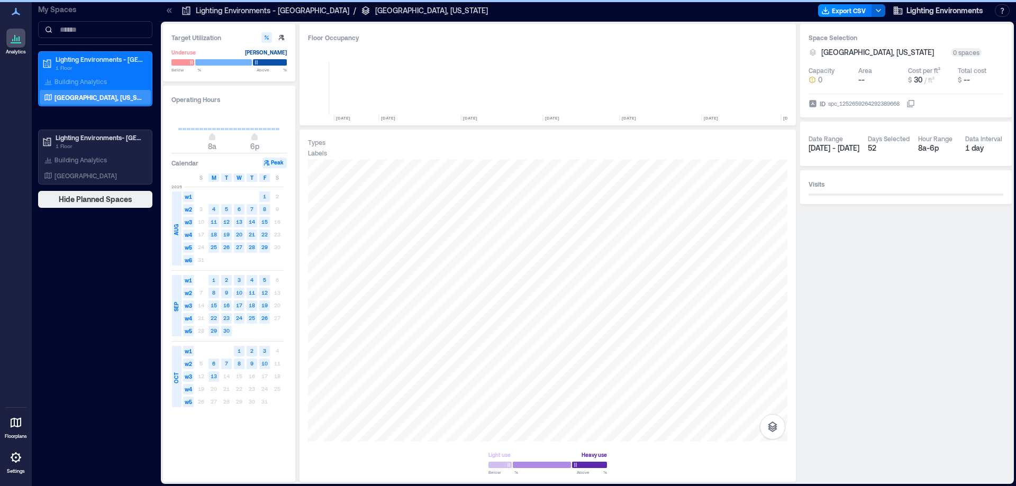
scroll to position [0, 1400]
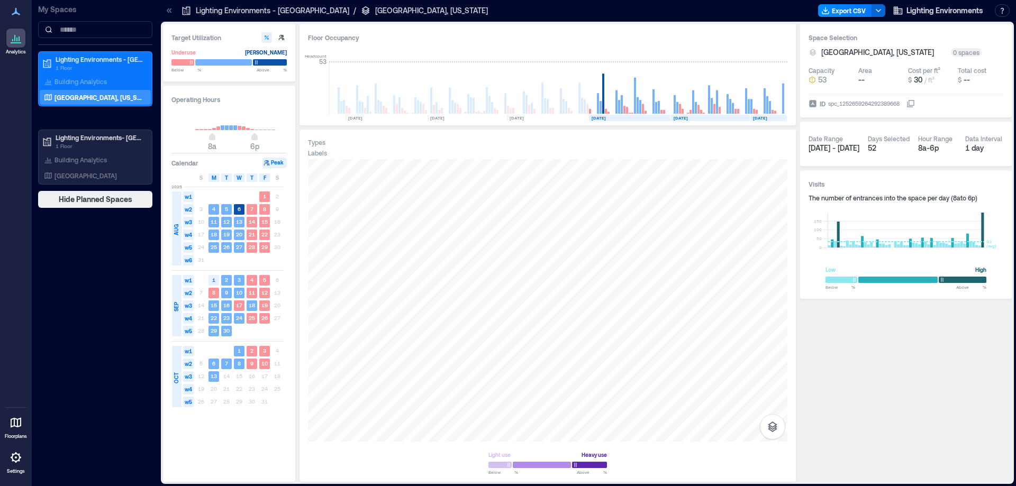
click at [853, 104] on div "spc_1252659264292389668" at bounding box center [864, 103] width 74 height 11
click at [906, 104] on button "ID spc_1252659264292389668" at bounding box center [910, 103] width 8 height 8
click at [853, 104] on div "spc_1252659264292389668" at bounding box center [864, 103] width 74 height 11
click at [906, 104] on button "ID spc_1252659264292389668" at bounding box center [910, 103] width 8 height 8
click at [853, 104] on div "spc_1252659264292389668" at bounding box center [864, 103] width 74 height 11
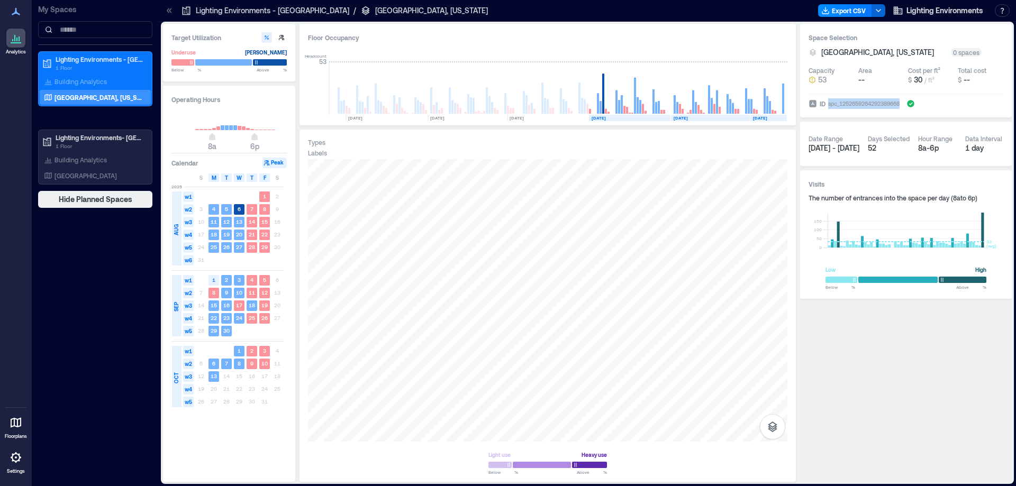
click at [906, 104] on button "ID spc_1252659264292389668" at bounding box center [910, 103] width 8 height 8
click at [853, 104] on div "spc_1252659264292389668" at bounding box center [864, 103] width 74 height 11
click at [906, 104] on button "ID spc_1252659264292389668" at bounding box center [910, 103] width 8 height 8
click at [853, 104] on div "spc_1252659264292389668" at bounding box center [864, 103] width 74 height 11
click at [906, 104] on button "ID spc_1252659264292389668" at bounding box center [910, 103] width 8 height 8
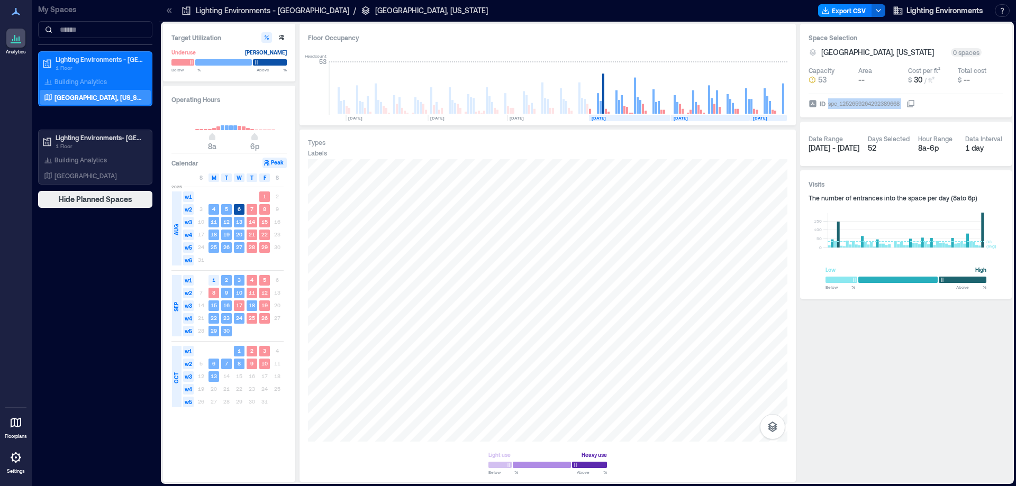
click at [14, 461] on icon at bounding box center [16, 457] width 11 height 11
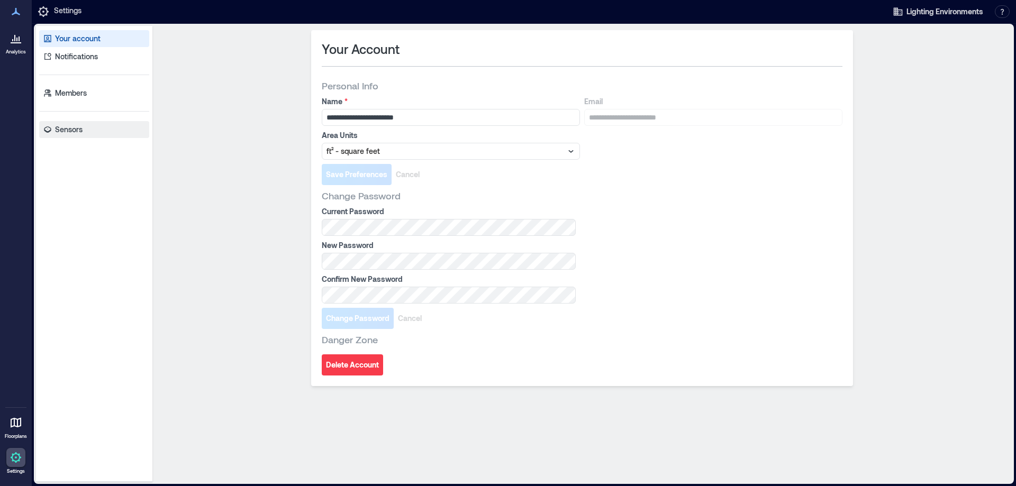
click at [62, 126] on p "Sensors" at bounding box center [69, 129] width 28 height 11
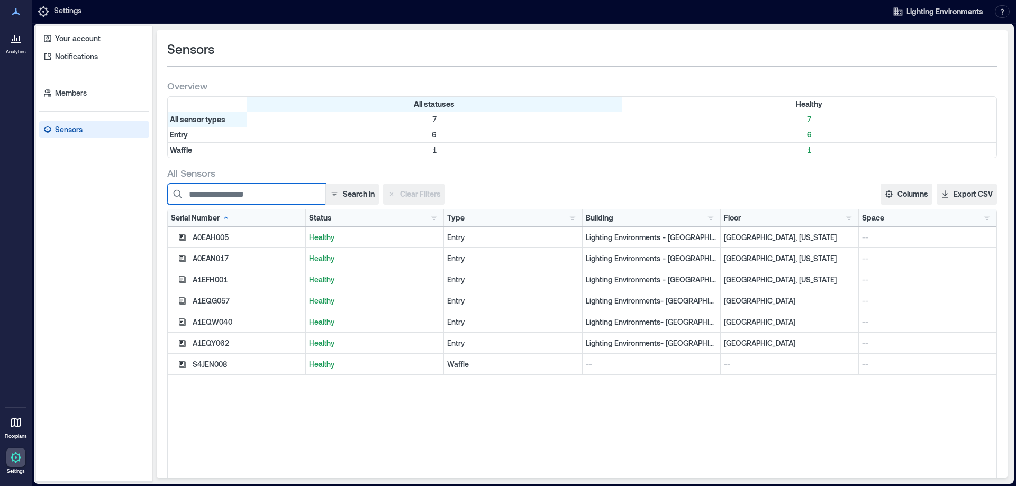
click at [264, 196] on input at bounding box center [246, 194] width 159 height 21
click at [903, 198] on button "Columns" at bounding box center [906, 194] width 52 height 21
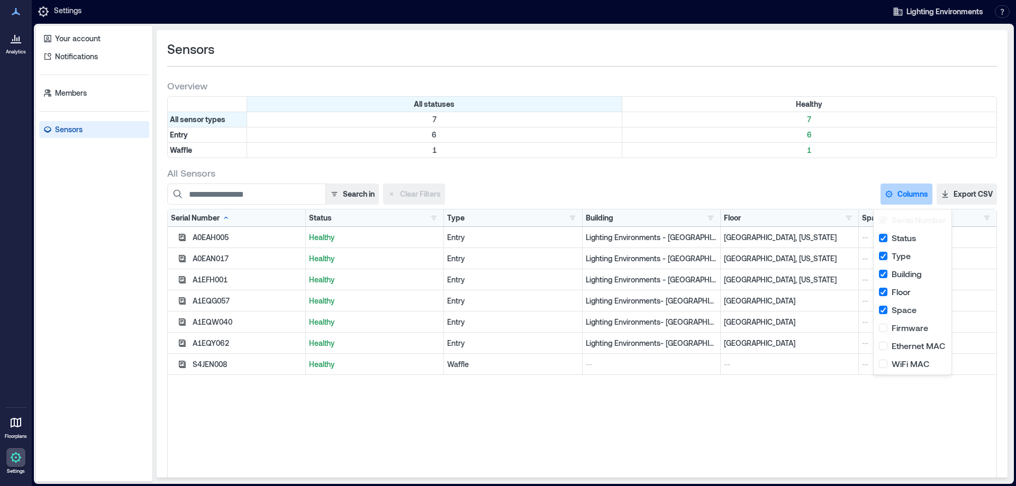
click at [788, 195] on div "Search in Clear Filters Columns Serial Number Status Type Building Floor Space …" at bounding box center [581, 194] width 829 height 21
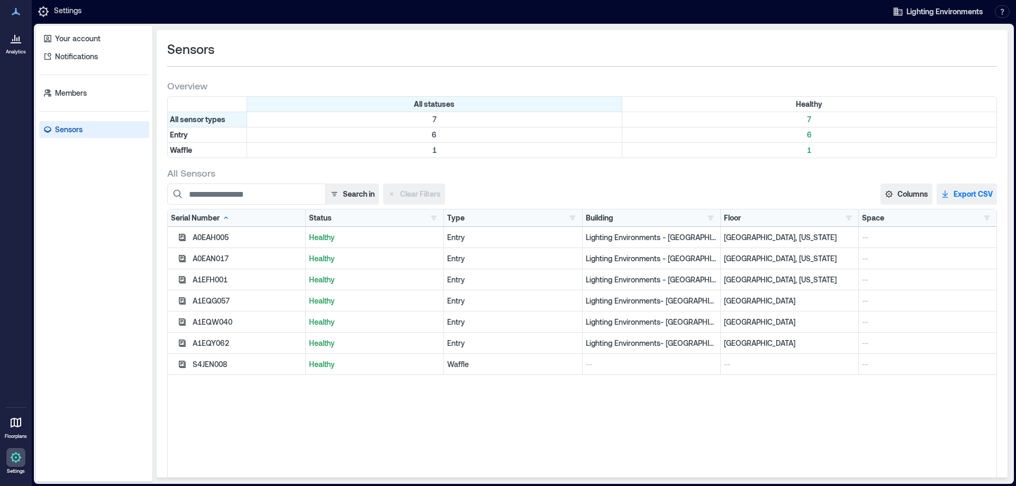
click at [953, 196] on button "Export CSV" at bounding box center [966, 194] width 60 height 21
click at [15, 10] on icon at bounding box center [16, 11] width 8 height 7
click at [14, 11] on icon at bounding box center [16, 11] width 13 height 13
drag, startPoint x: 63, startPoint y: 11, endPoint x: 58, endPoint y: 15, distance: 6.8
click at [63, 11] on p "Settings" at bounding box center [68, 11] width 28 height 13
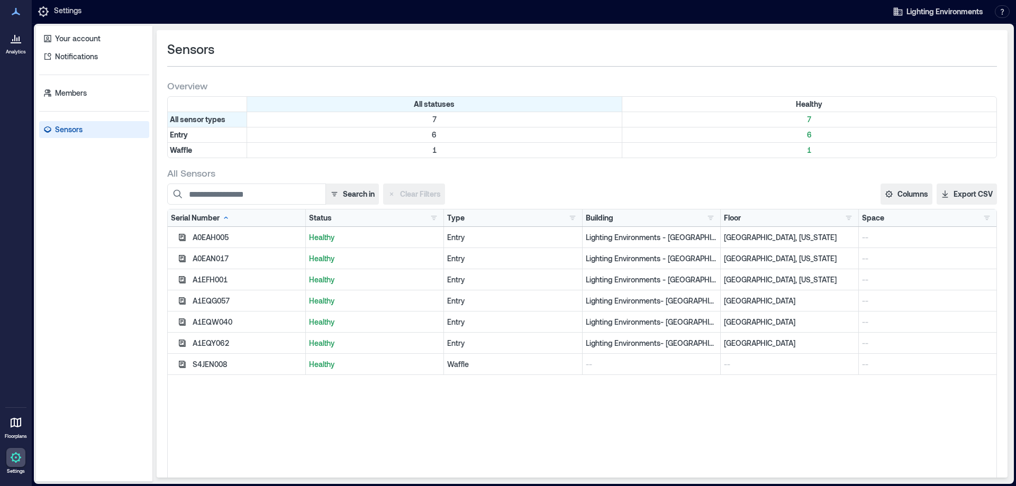
click at [42, 11] on icon at bounding box center [43, 11] width 13 height 13
click at [10, 422] on icon at bounding box center [16, 422] width 13 height 13
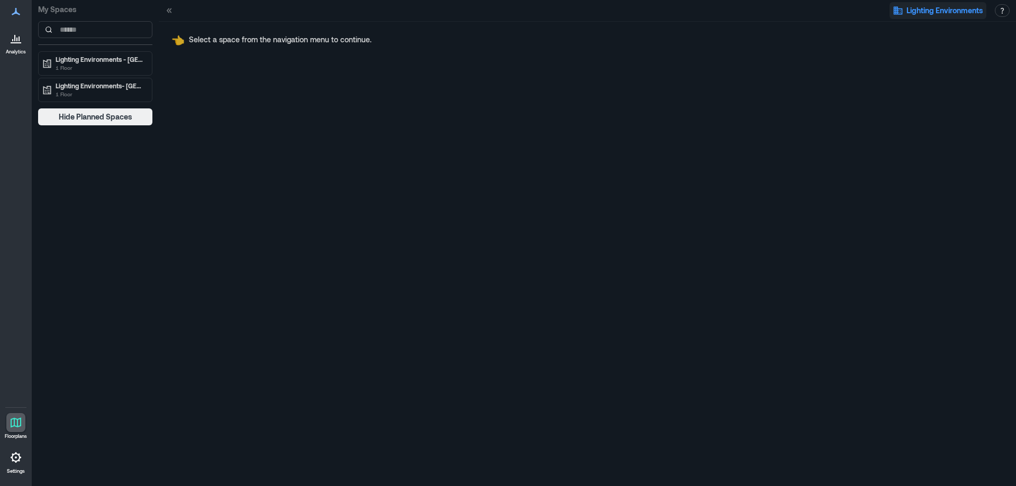
click at [922, 7] on span "Lighting Environments" at bounding box center [944, 10] width 77 height 11
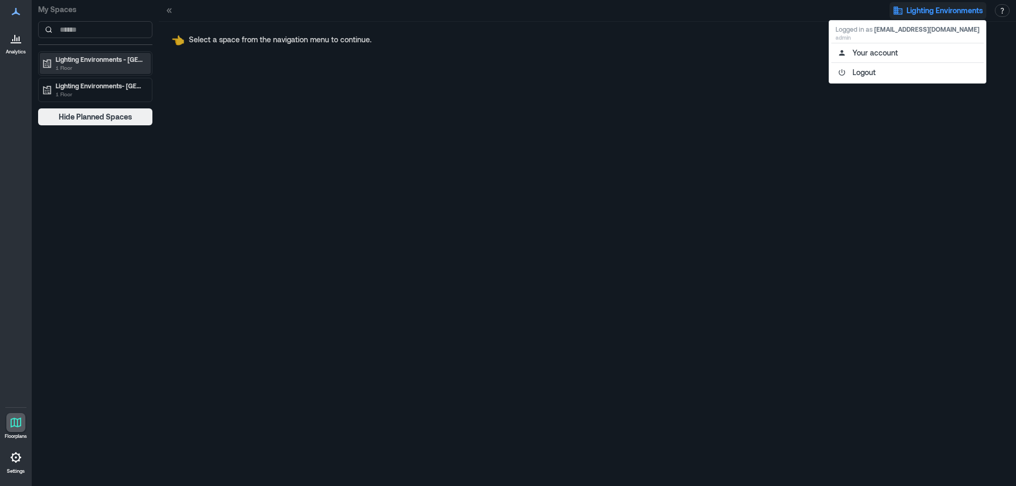
click at [62, 63] on p "Lighting Environments - [GEOGRAPHIC_DATA]" at bounding box center [100, 59] width 89 height 8
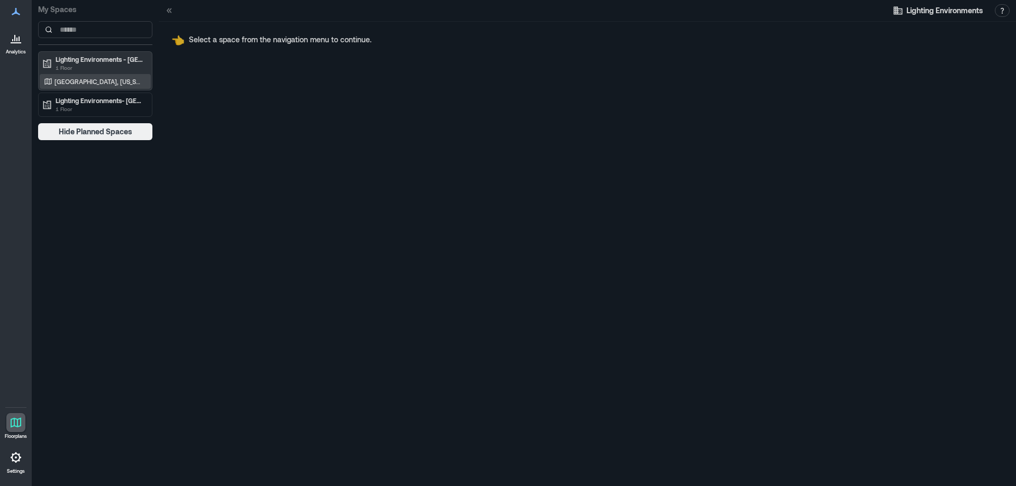
click at [70, 84] on p "[GEOGRAPHIC_DATA], [US_STATE]" at bounding box center [98, 81] width 88 height 8
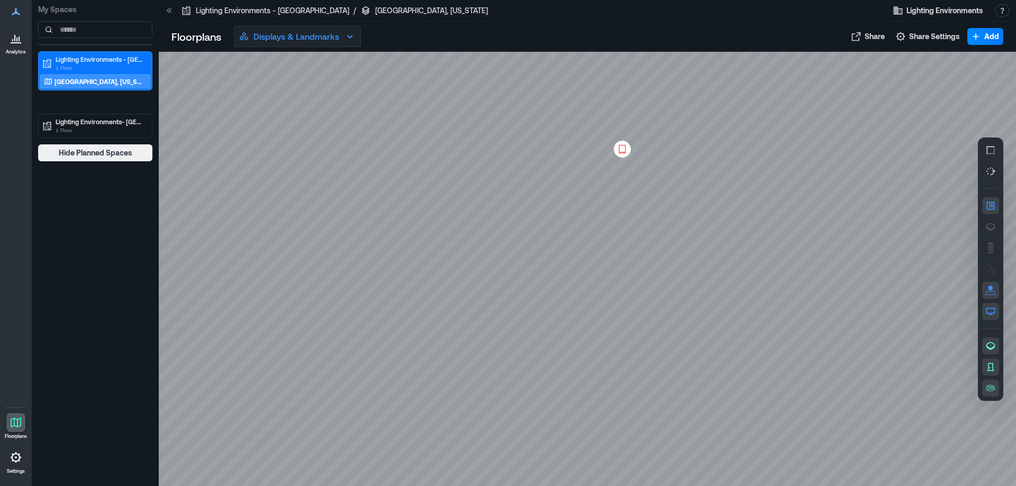
click at [349, 35] on icon "button" at bounding box center [349, 36] width 13 height 13
click at [624, 148] on icon at bounding box center [622, 149] width 13 height 11
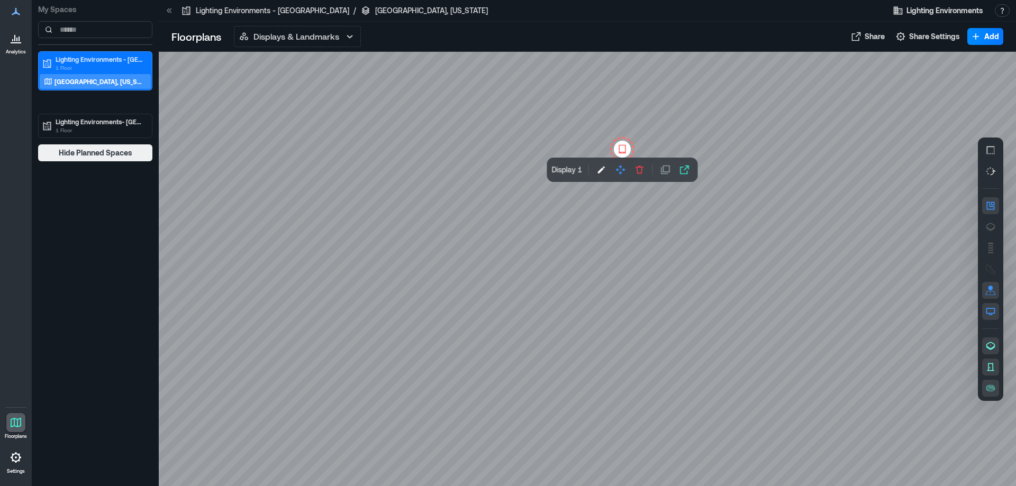
click at [564, 168] on p "Display 1" at bounding box center [567, 170] width 30 height 11
click at [684, 171] on icon "button" at bounding box center [684, 170] width 11 height 11
click at [342, 119] on div at bounding box center [587, 269] width 857 height 434
click at [77, 80] on p "[GEOGRAPHIC_DATA], [US_STATE]" at bounding box center [98, 81] width 88 height 8
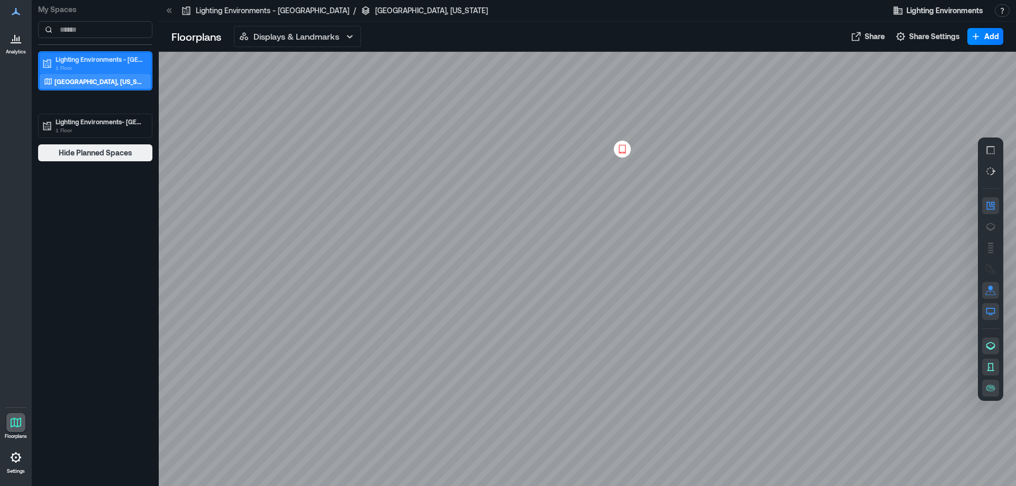
click at [64, 61] on p "Lighting Environments - [GEOGRAPHIC_DATA]" at bounding box center [100, 59] width 89 height 8
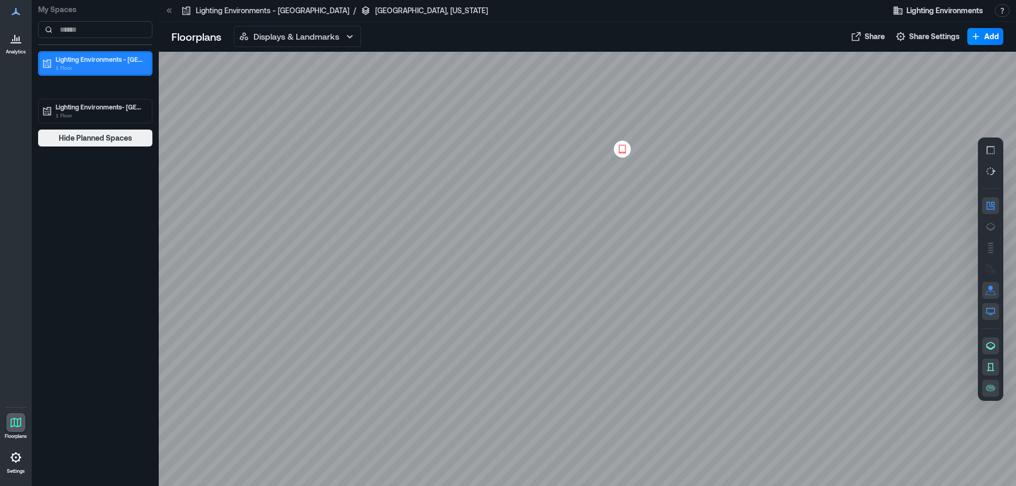
click at [64, 61] on p "Lighting Environments - [GEOGRAPHIC_DATA]" at bounding box center [100, 59] width 89 height 8
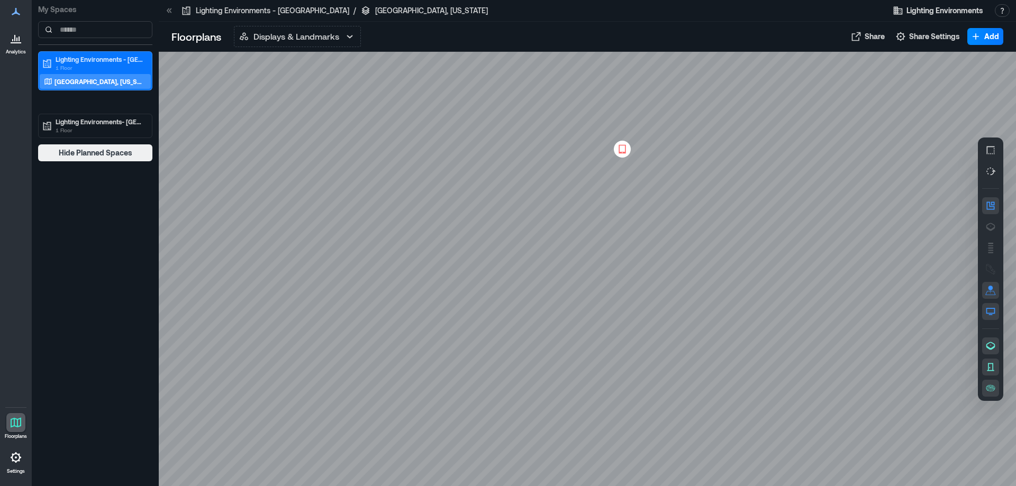
click at [71, 86] on div "[GEOGRAPHIC_DATA], [US_STATE]" at bounding box center [93, 81] width 103 height 11
click at [74, 86] on div "[GEOGRAPHIC_DATA], [US_STATE]" at bounding box center [93, 81] width 103 height 11
click at [868, 38] on span "Share" at bounding box center [874, 36] width 20 height 11
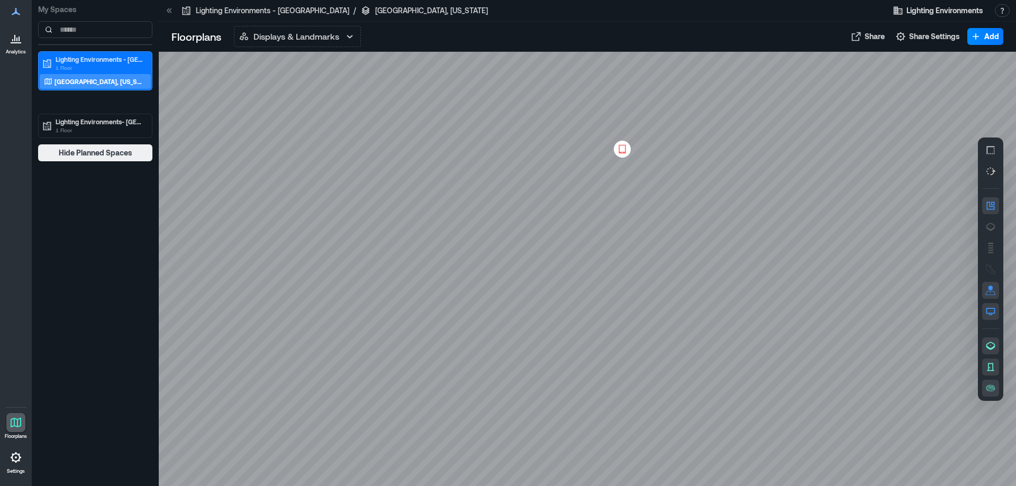
click at [19, 39] on icon at bounding box center [19, 38] width 1 height 5
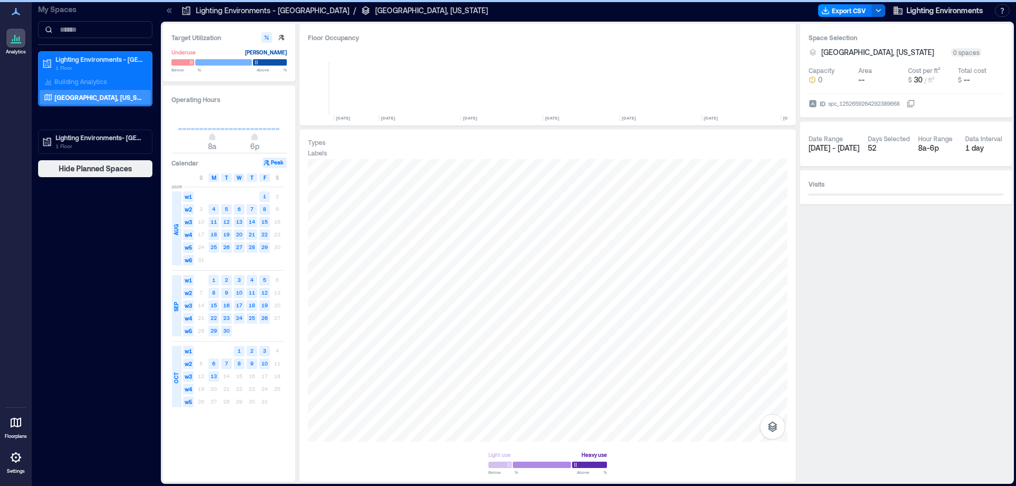
scroll to position [0, 1400]
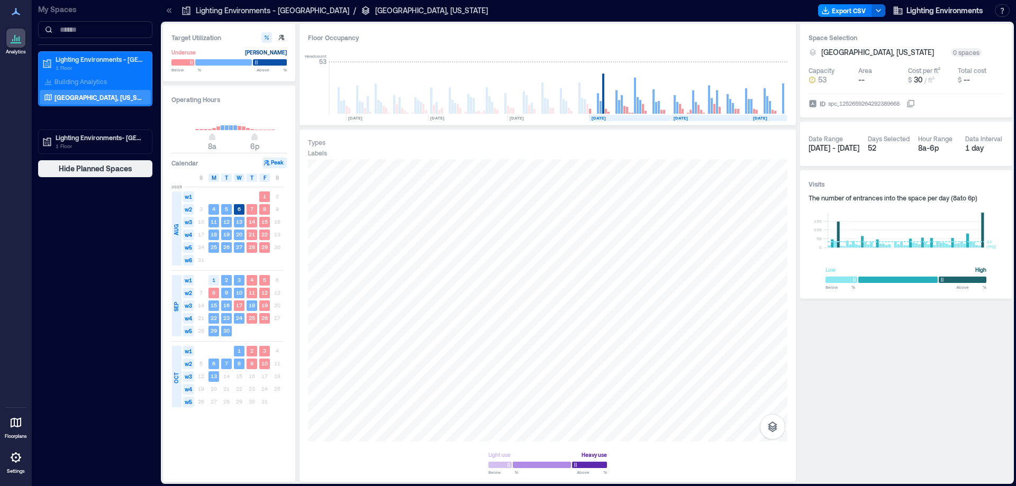
click at [857, 105] on div "spc_1252659264292389668" at bounding box center [864, 103] width 74 height 11
click at [906, 105] on button "ID spc_1252659264292389668" at bounding box center [910, 103] width 8 height 8
click at [893, 105] on div "spc_1252659264292389668" at bounding box center [864, 103] width 74 height 11
click at [906, 105] on button "ID spc_1252659264292389668" at bounding box center [910, 103] width 8 height 8
click at [913, 106] on icon at bounding box center [910, 103] width 7 height 7
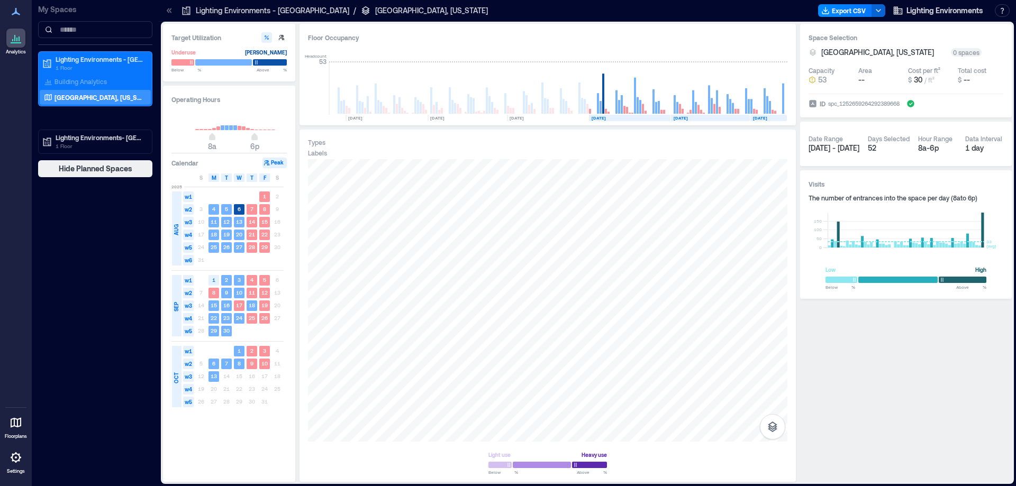
click at [913, 103] on icon at bounding box center [910, 103] width 7 height 7
click at [860, 102] on div "spc_1252659264292389668" at bounding box center [864, 103] width 74 height 11
click at [906, 102] on button "ID spc_1252659264292389668" at bounding box center [910, 103] width 8 height 8
click at [860, 102] on div "spc_1252659264292389668" at bounding box center [864, 103] width 74 height 11
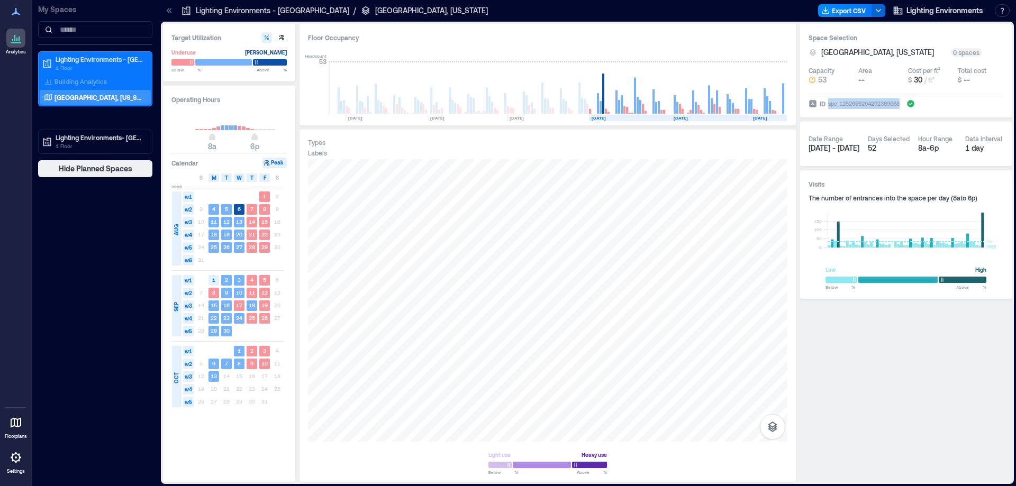
click at [906, 102] on button "ID spc_1252659264292389668" at bounding box center [910, 103] width 8 height 8
click at [812, 105] on icon at bounding box center [812, 103] width 7 height 7
click at [906, 105] on button "ID spc_1252659264292389668" at bounding box center [910, 103] width 8 height 8
click at [812, 105] on icon at bounding box center [812, 103] width 7 height 7
click at [906, 105] on button "ID spc_1252659264292389668" at bounding box center [910, 103] width 8 height 8
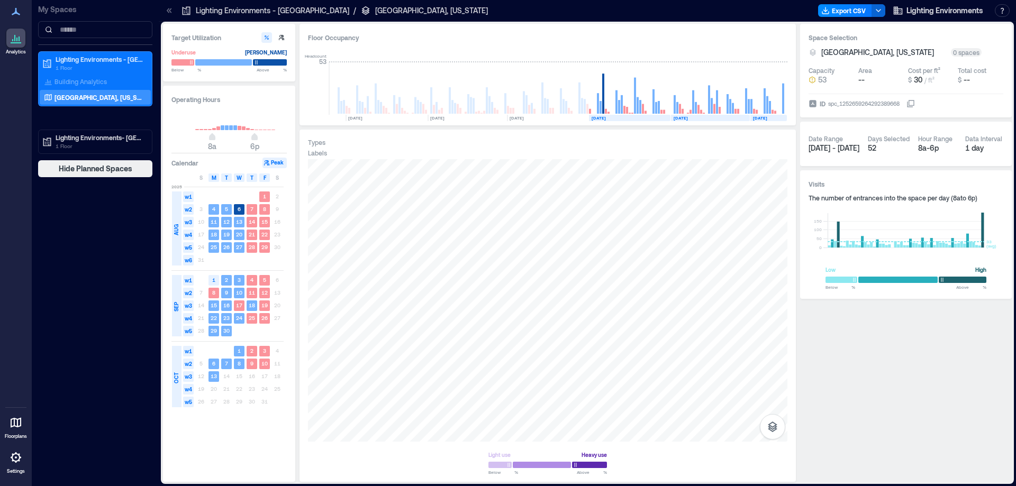
click at [535, 462] on div at bounding box center [547, 464] width 118 height 9
click at [489, 461] on div at bounding box center [547, 464] width 118 height 9
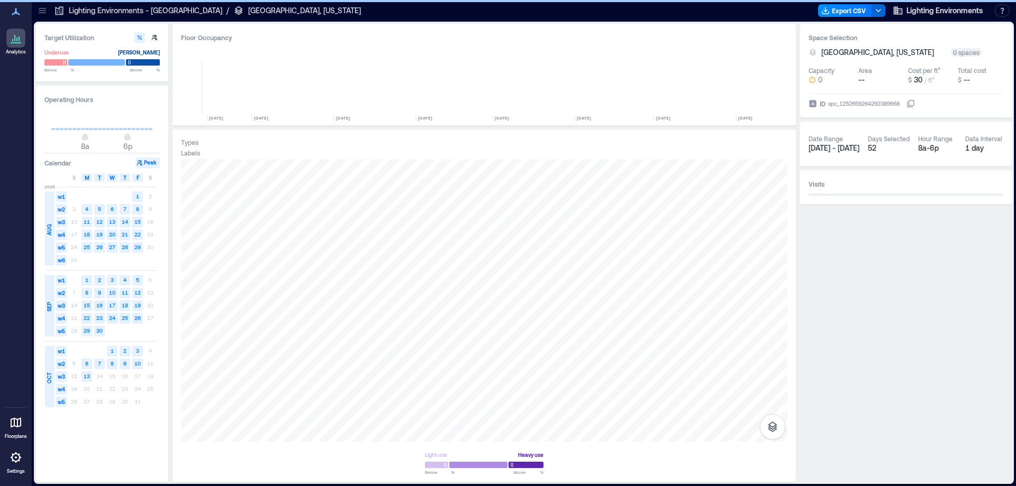
scroll to position [0, 1273]
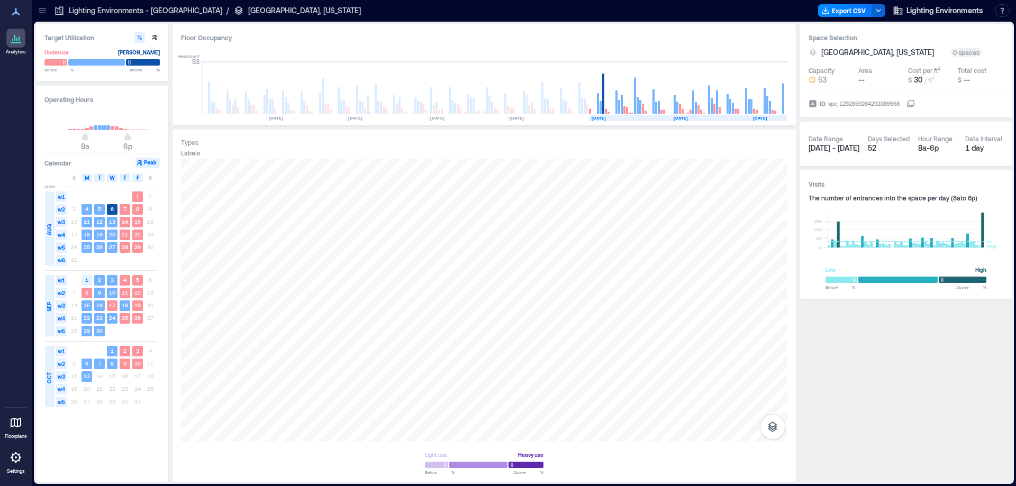
click at [19, 47] on div at bounding box center [15, 38] width 19 height 19
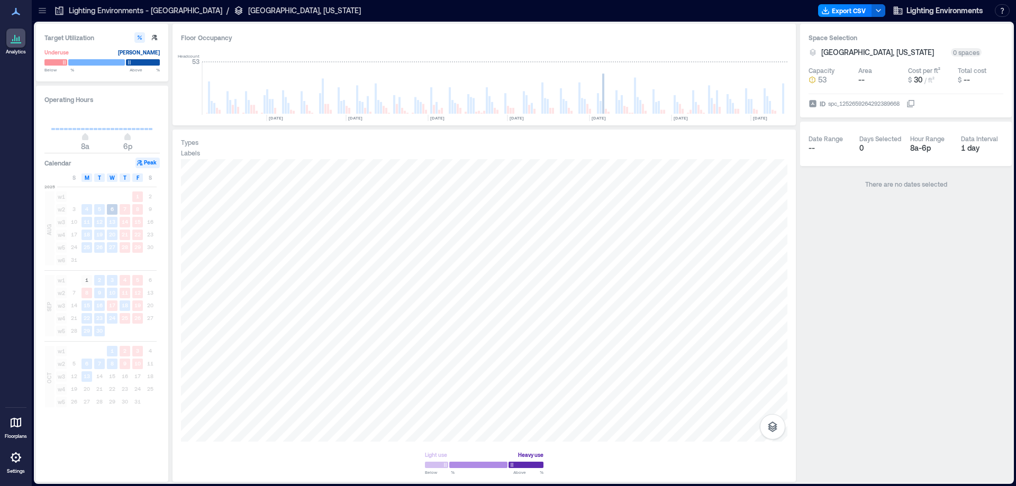
click at [16, 12] on icon at bounding box center [16, 11] width 8 height 7
click at [248, 8] on p "[GEOGRAPHIC_DATA], [US_STATE]" at bounding box center [304, 10] width 113 height 11
click at [158, 11] on p "Lighting Environments - [GEOGRAPHIC_DATA]" at bounding box center [145, 10] width 153 height 11
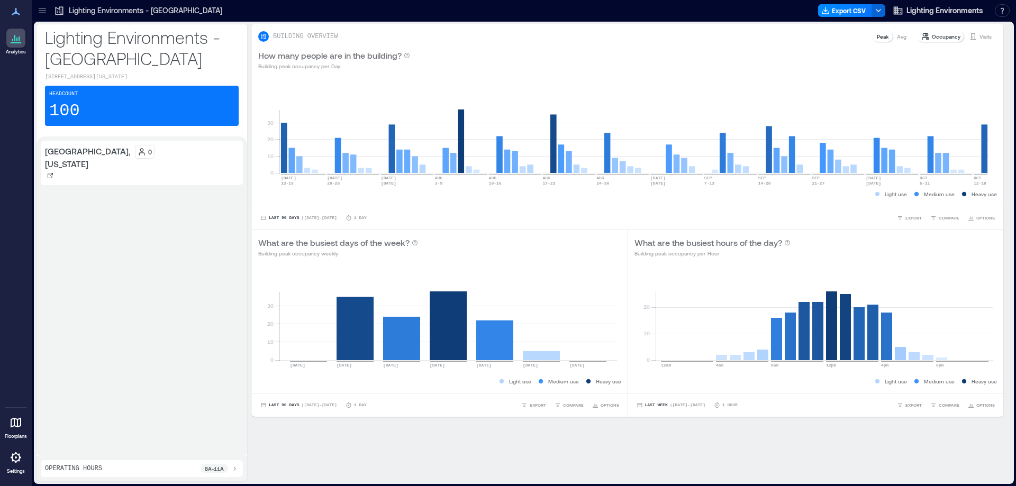
click at [892, 38] on div "Avg" at bounding box center [901, 36] width 18 height 11
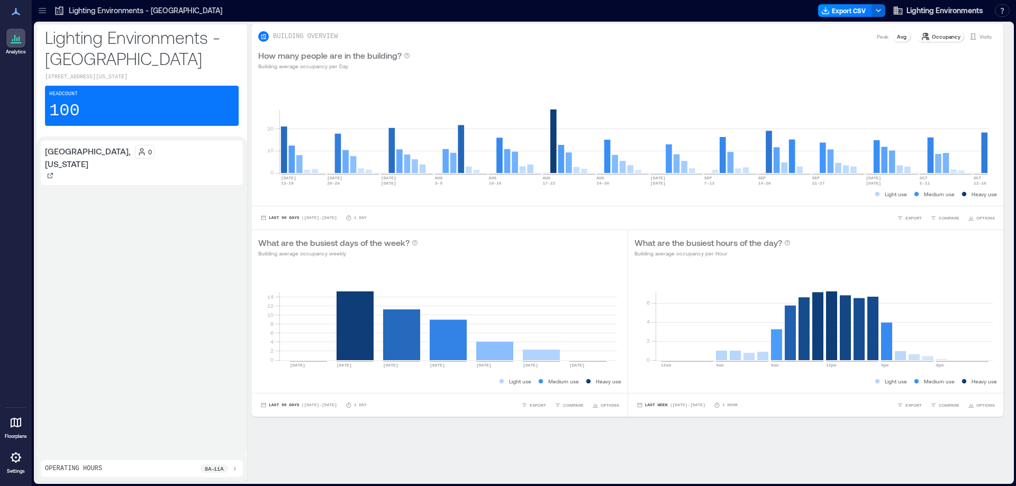
click at [979, 35] on p "Visits" at bounding box center [985, 36] width 12 height 8
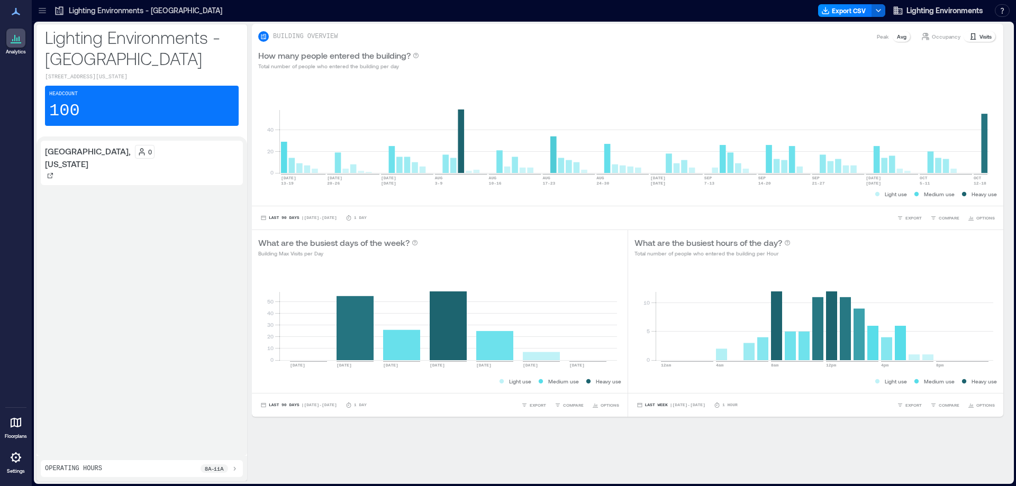
click at [897, 37] on p "Avg" at bounding box center [902, 36] width 10 height 8
click at [876, 35] on p "Peak" at bounding box center [882, 36] width 12 height 8
click at [931, 36] on p "Occupancy" at bounding box center [945, 36] width 29 height 8
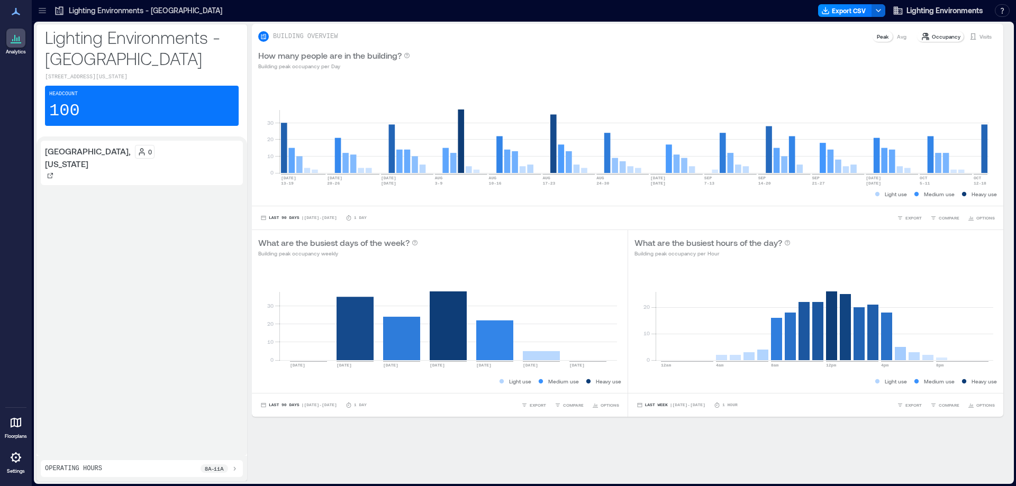
click at [208, 467] on p "8a - 11a" at bounding box center [214, 468] width 19 height 8
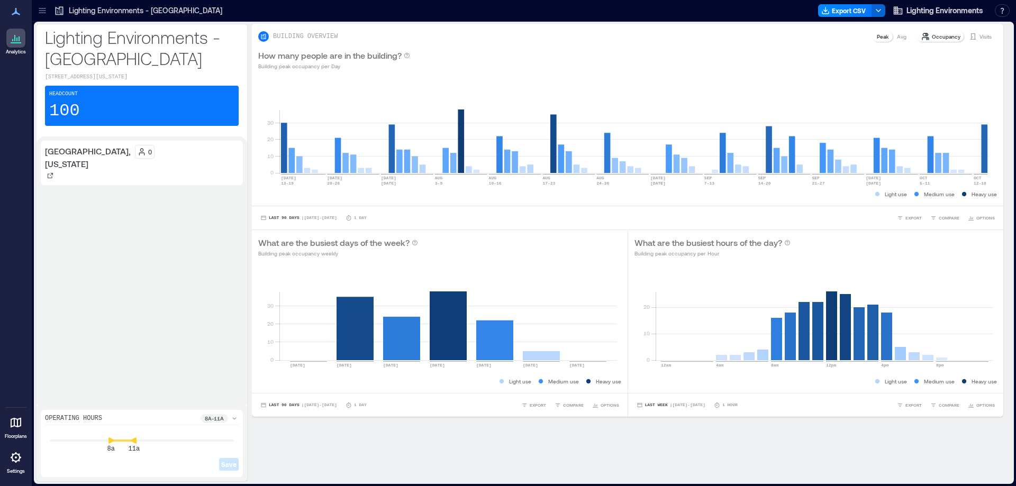
click at [208, 467] on div "Save" at bounding box center [142, 456] width 194 height 30
click at [12, 459] on icon at bounding box center [16, 457] width 13 height 13
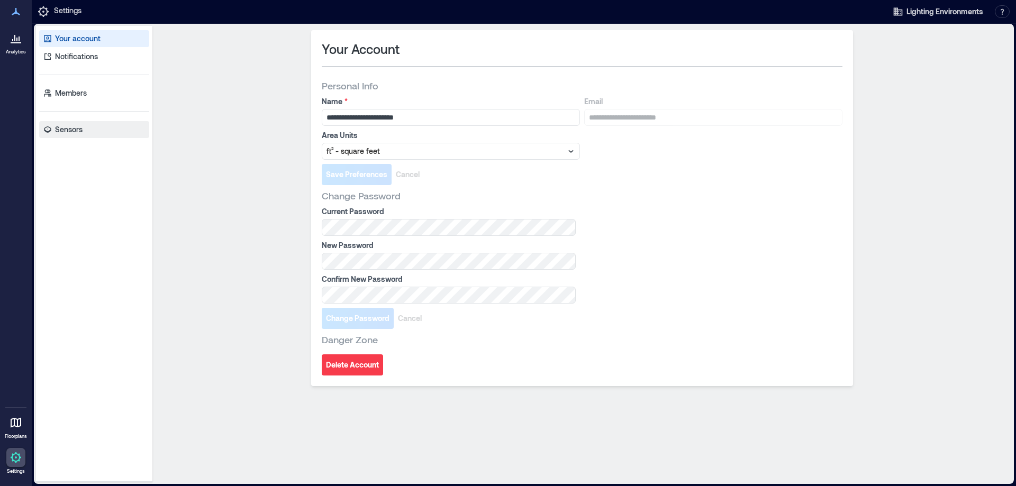
click at [75, 129] on p "Sensors" at bounding box center [69, 129] width 28 height 11
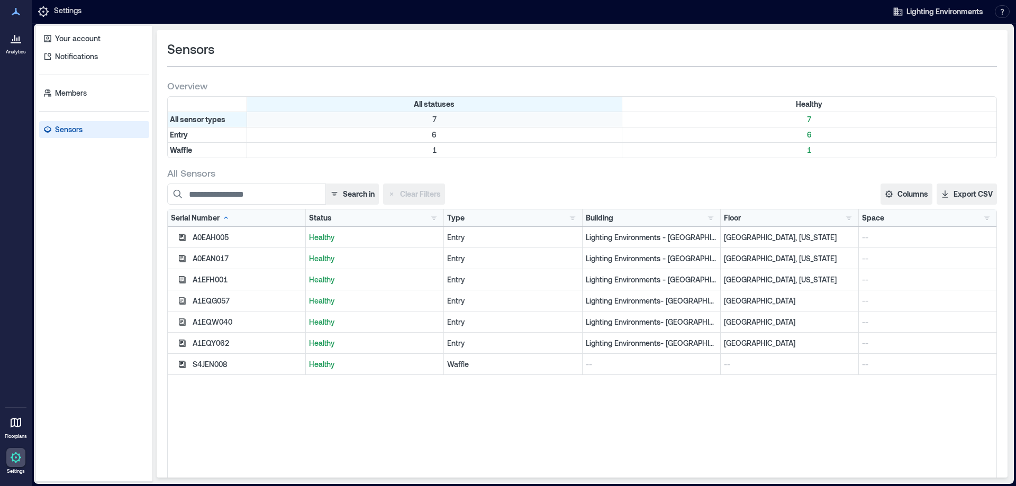
click at [433, 120] on p "7" at bounding box center [434, 119] width 370 height 11
click at [435, 118] on p "7" at bounding box center [434, 119] width 370 height 11
click at [192, 92] on div "Overview All statuses Healthy All sensor types 7 7 Entry 6 6 Waffle 1 1" at bounding box center [581, 120] width 829 height 83
click at [61, 88] on p "Members" at bounding box center [71, 93] width 32 height 11
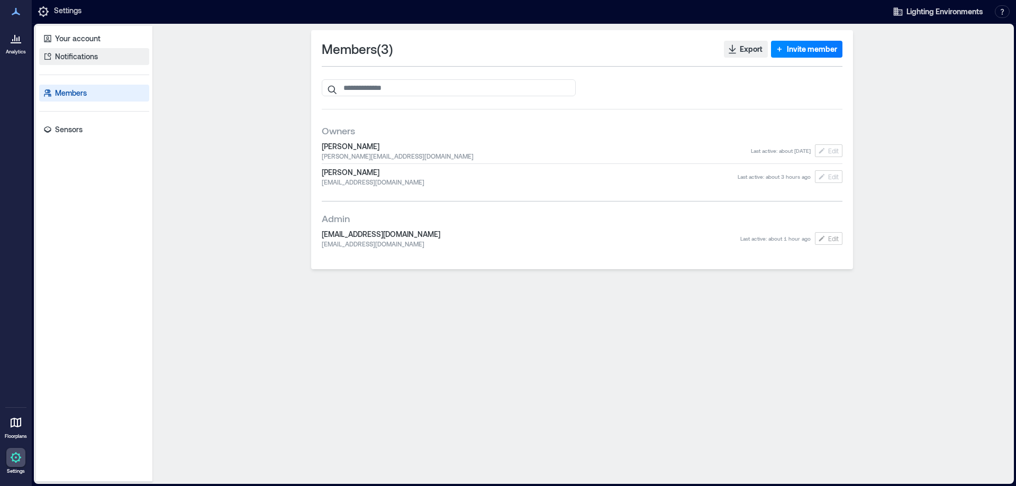
click at [67, 57] on p "Notifications" at bounding box center [76, 56] width 43 height 11
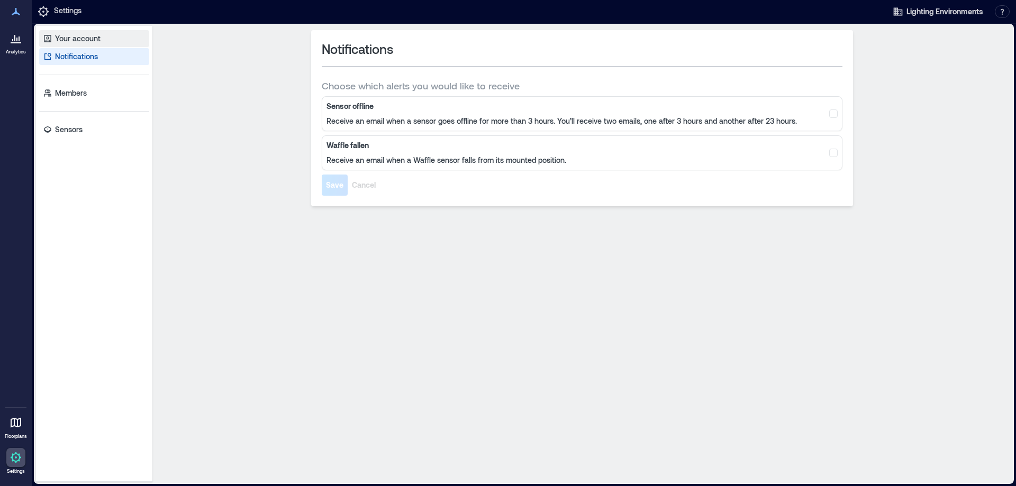
click at [85, 39] on p "Your account" at bounding box center [77, 38] width 45 height 11
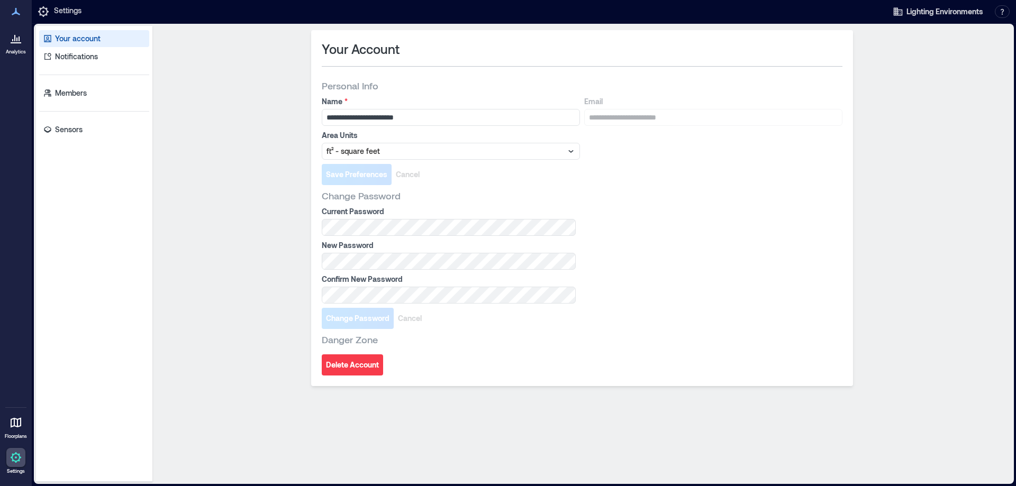
click at [67, 13] on p "Settings" at bounding box center [68, 11] width 28 height 13
click at [12, 39] on icon at bounding box center [16, 38] width 13 height 13
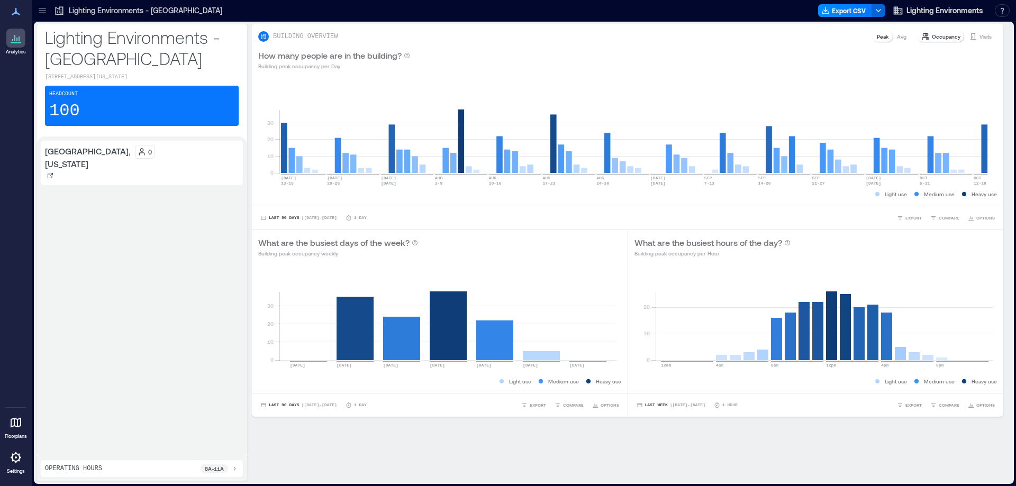
click at [66, 109] on p "100" at bounding box center [64, 110] width 31 height 21
click at [11, 427] on icon at bounding box center [16, 422] width 13 height 13
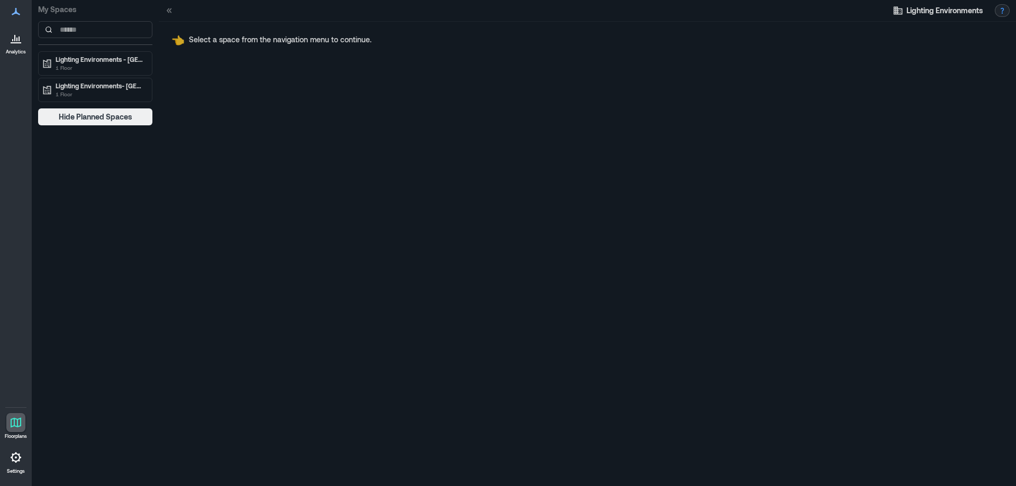
click at [1005, 6] on button "button" at bounding box center [1001, 10] width 15 height 13
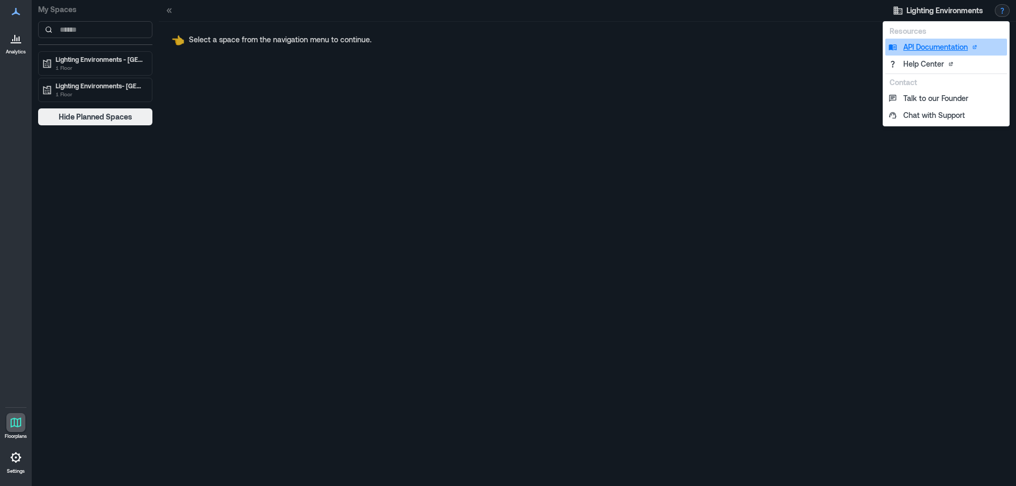
click at [931, 47] on link "API Documentation" at bounding box center [946, 47] width 122 height 17
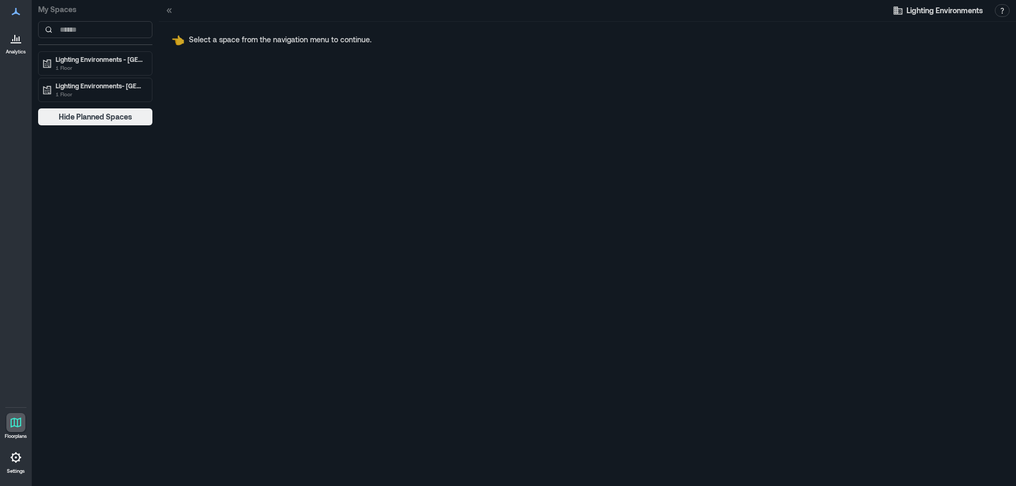
click at [10, 36] on icon at bounding box center [16, 38] width 13 height 13
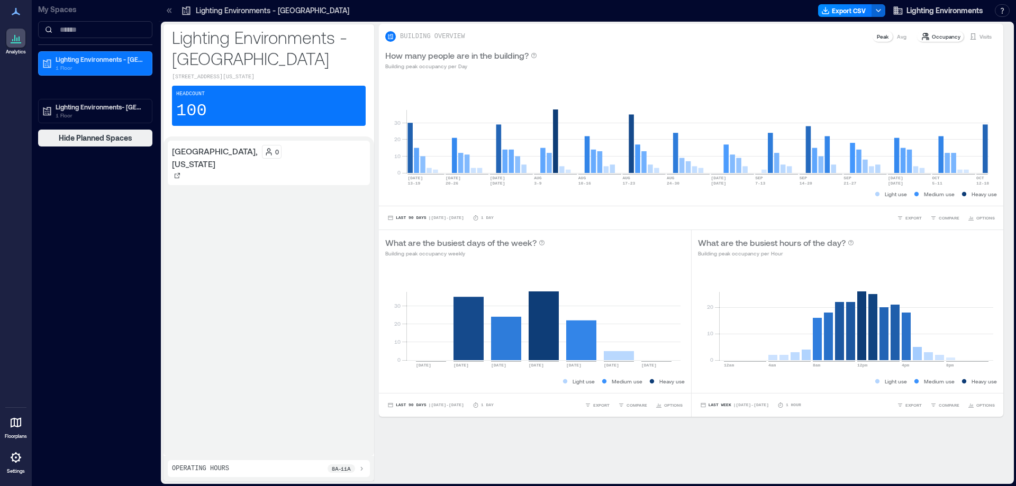
click at [14, 415] on div at bounding box center [15, 422] width 19 height 19
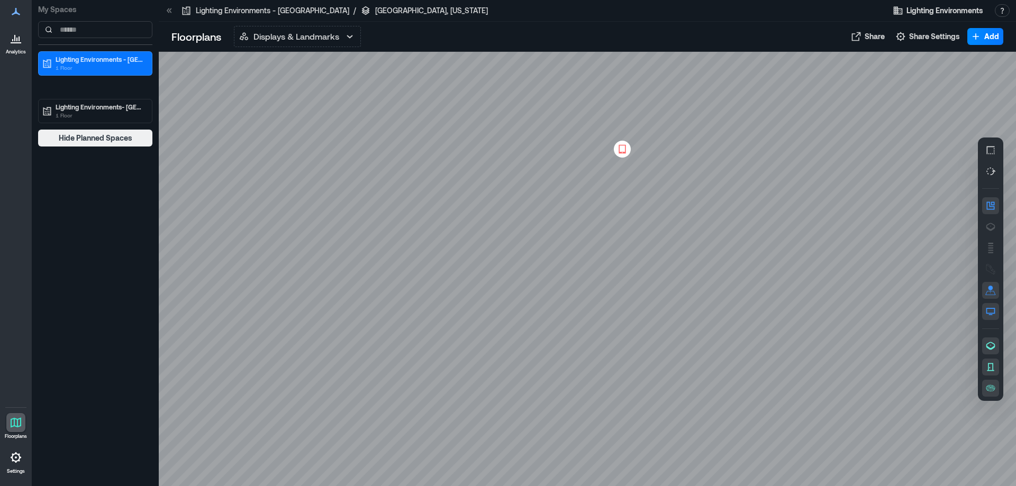
click at [621, 149] on icon at bounding box center [622, 149] width 13 height 11
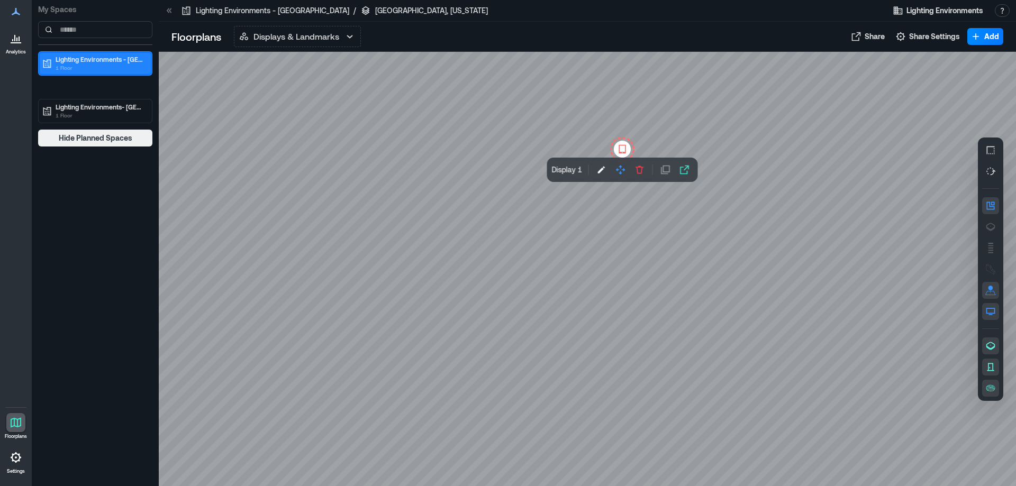
click at [83, 65] on p "1 Floor" at bounding box center [100, 67] width 89 height 8
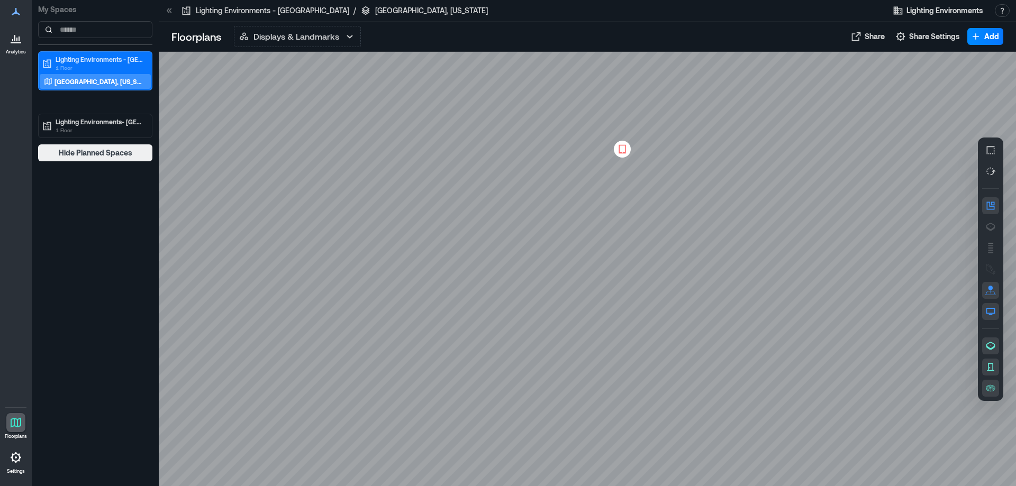
click at [16, 41] on icon at bounding box center [16, 38] width 13 height 13
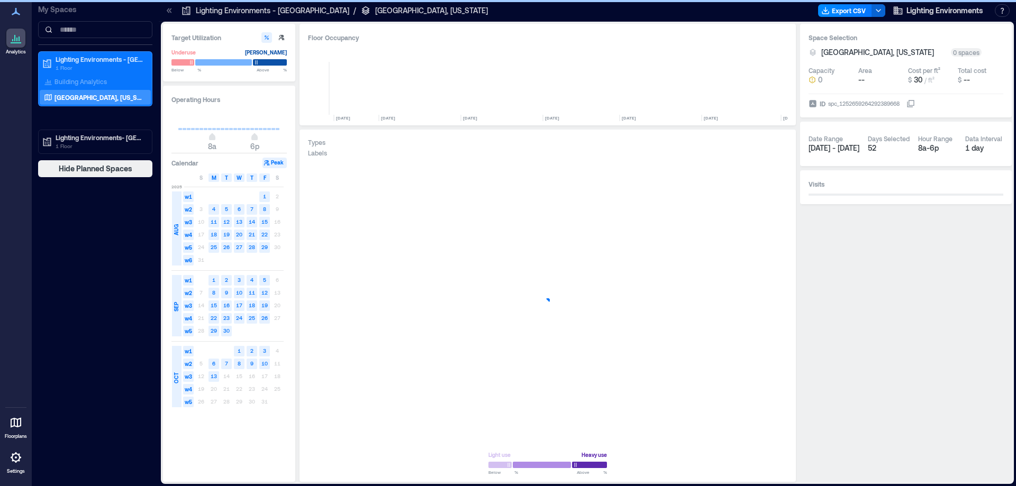
scroll to position [0, 1400]
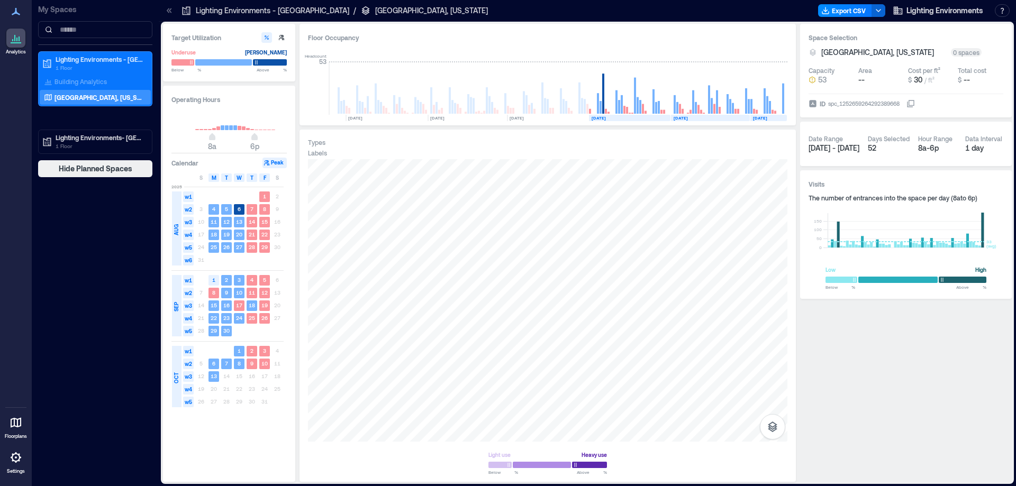
click at [864, 104] on div "spc_1252659264292389668" at bounding box center [864, 103] width 74 height 11
click at [906, 104] on button "ID spc_1252659264292389668" at bounding box center [910, 103] width 8 height 8
click at [864, 104] on div "spc_1252659264292389668" at bounding box center [864, 103] width 74 height 11
click at [906, 104] on button "ID spc_1252659264292389668" at bounding box center [910, 103] width 8 height 8
copy div "spc_1252659264292389668"
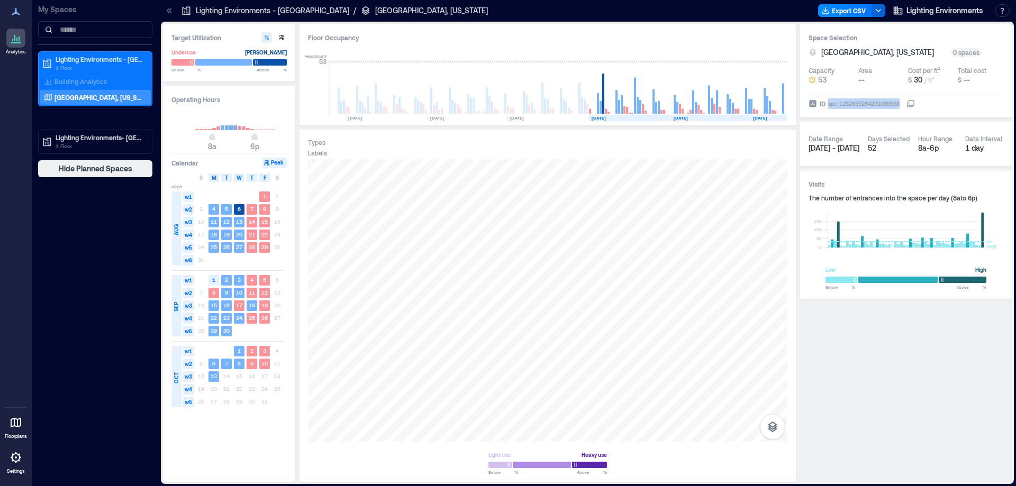
copy div "spc_1252659264292389668"
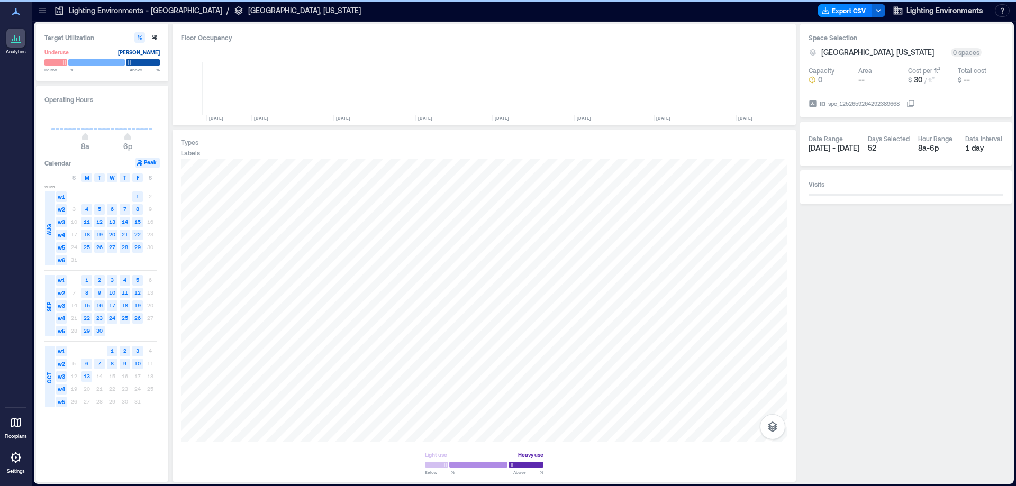
scroll to position [0, 1273]
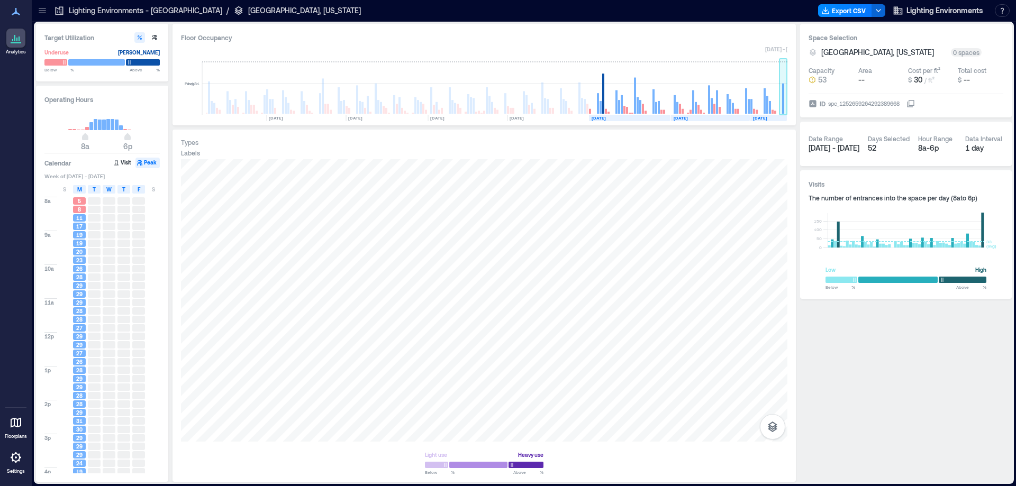
click at [783, 108] on rect at bounding box center [783, 99] width 2 height 30
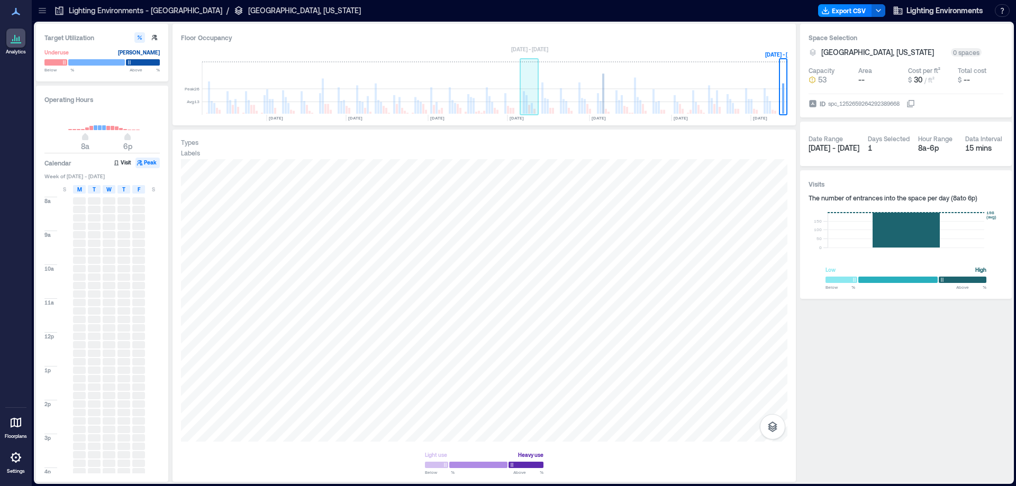
drag, startPoint x: 754, startPoint y: 103, endPoint x: 517, endPoint y: 94, distance: 237.1
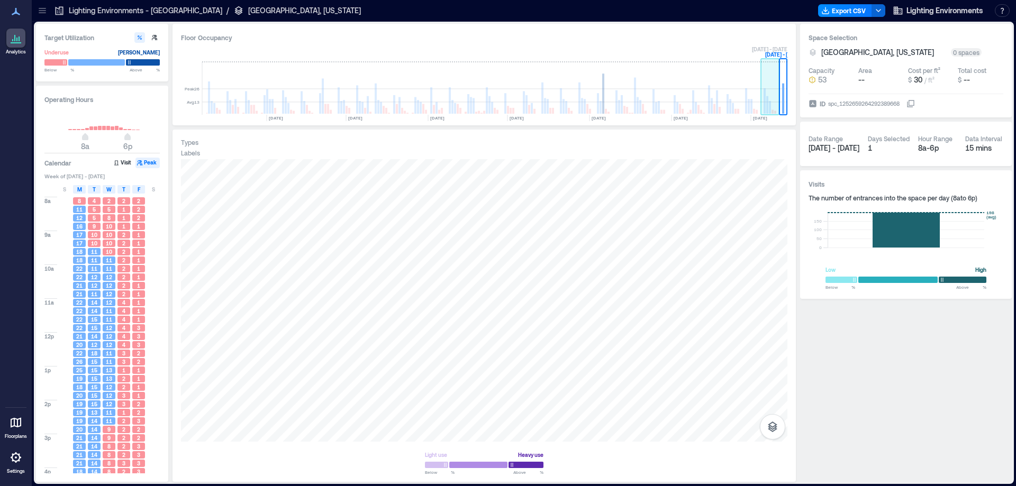
click at [778, 105] on rect at bounding box center [770, 88] width 19 height 53
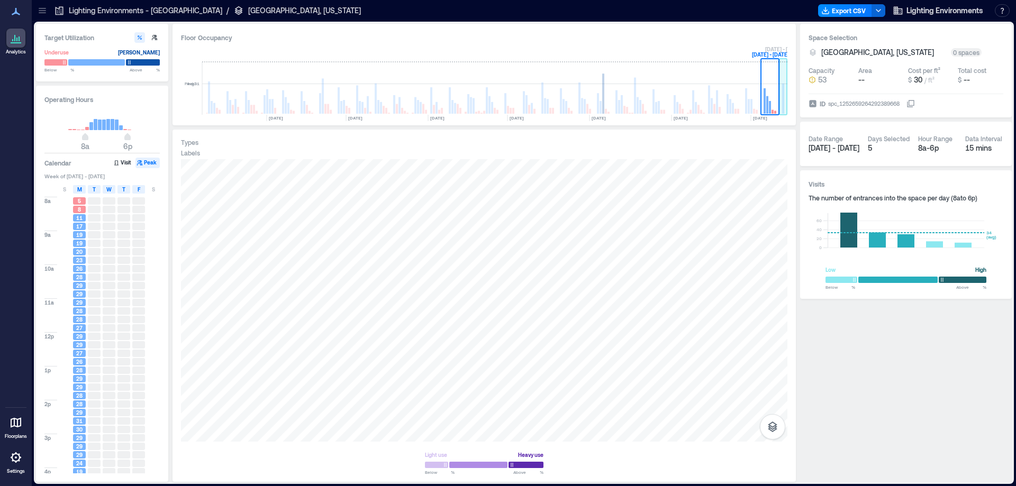
click at [783, 103] on rect at bounding box center [783, 99] width 2 height 30
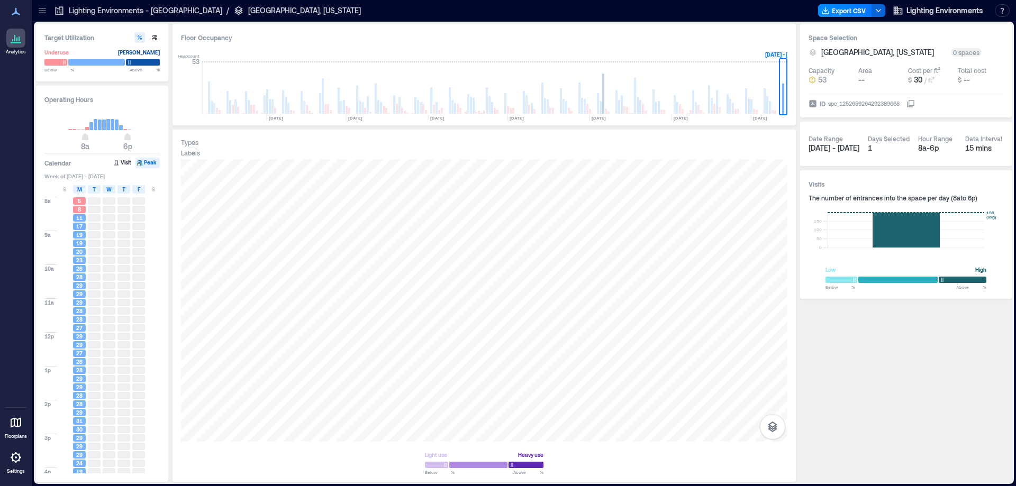
scroll to position [62, 0]
click at [126, 163] on button "Visit" at bounding box center [123, 163] width 22 height 11
click at [142, 164] on icon "button" at bounding box center [139, 162] width 5 height 5
click at [56, 165] on h3 "Calendar" at bounding box center [57, 163] width 27 height 11
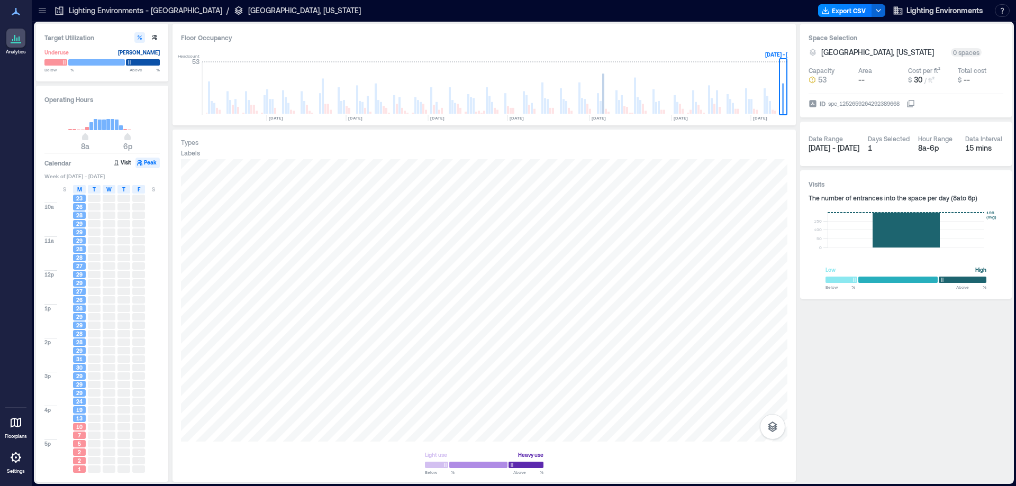
click at [99, 125] on rect at bounding box center [100, 125] width 4 height 11
click at [110, 124] on rect at bounding box center [108, 124] width 4 height 11
